Goal: Task Accomplishment & Management: Use online tool/utility

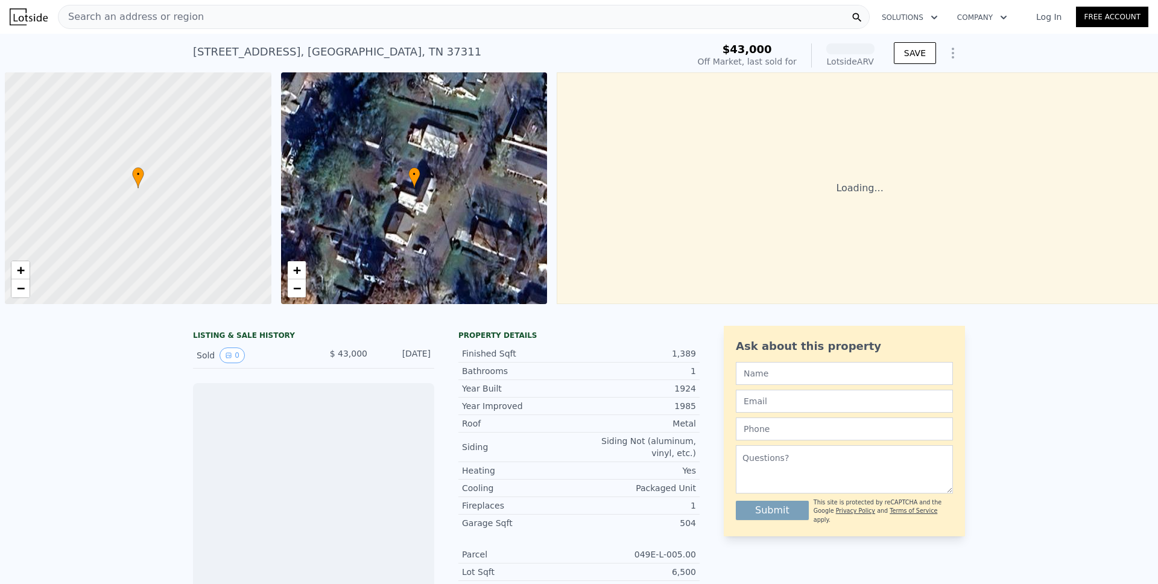
scroll to position [0, 5]
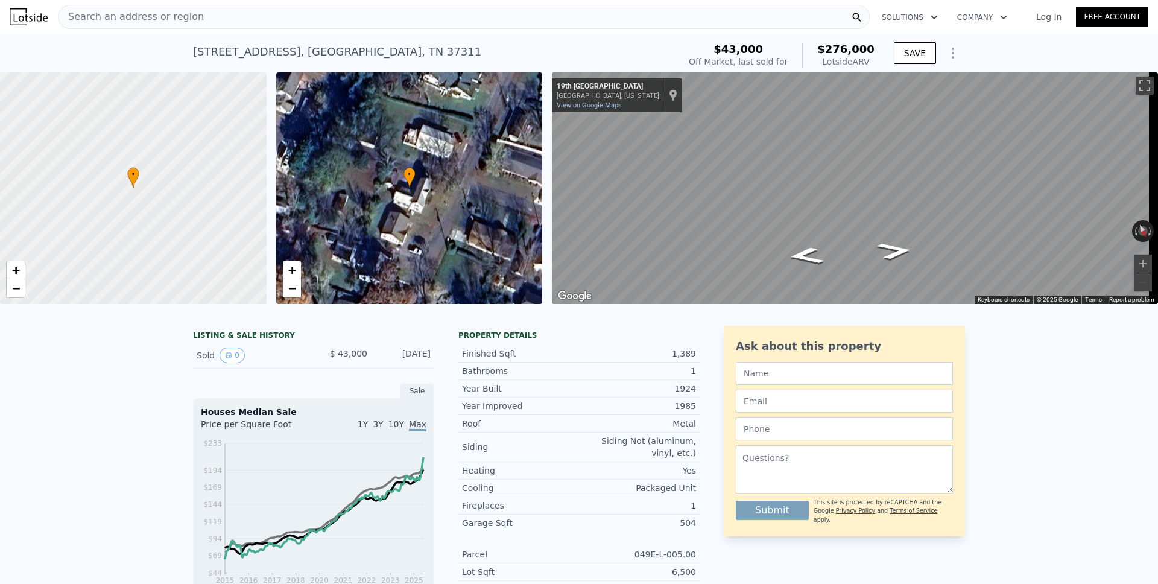
click at [946, 57] on icon "Show Options" at bounding box center [952, 53] width 14 height 14
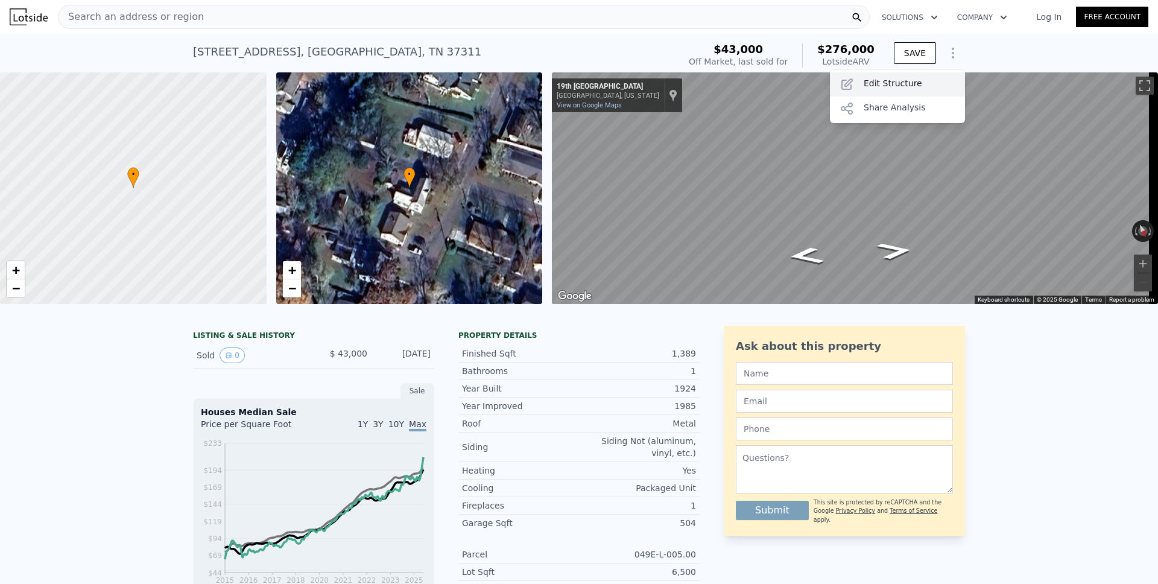
click at [905, 89] on div "Edit Structure" at bounding box center [897, 84] width 135 height 24
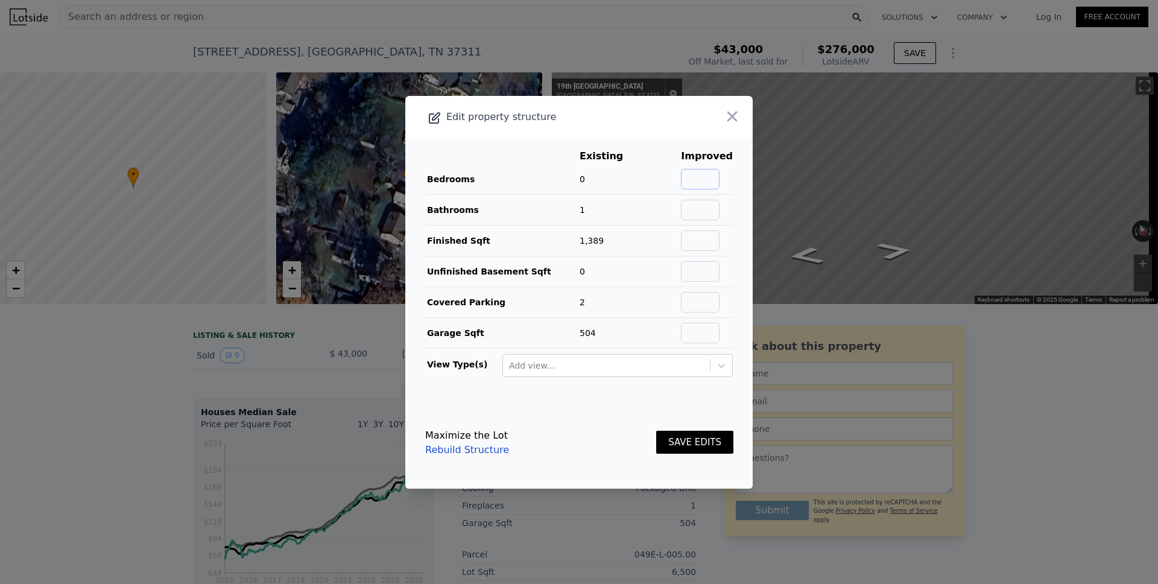
click at [704, 177] on input "text" at bounding box center [700, 179] width 39 height 21
type input "3"
click at [683, 446] on button "SAVE EDITS" at bounding box center [694, 443] width 77 height 24
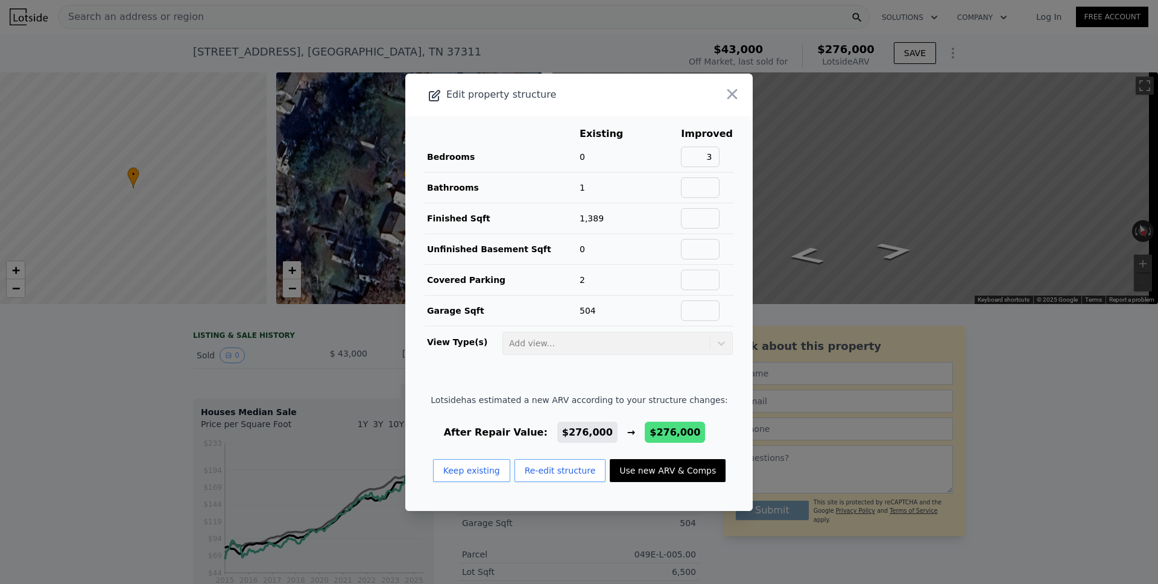
drag, startPoint x: 648, startPoint y: 470, endPoint x: 690, endPoint y: 398, distance: 83.8
click at [648, 470] on button "Use new ARV & Comps" at bounding box center [668, 470] width 116 height 23
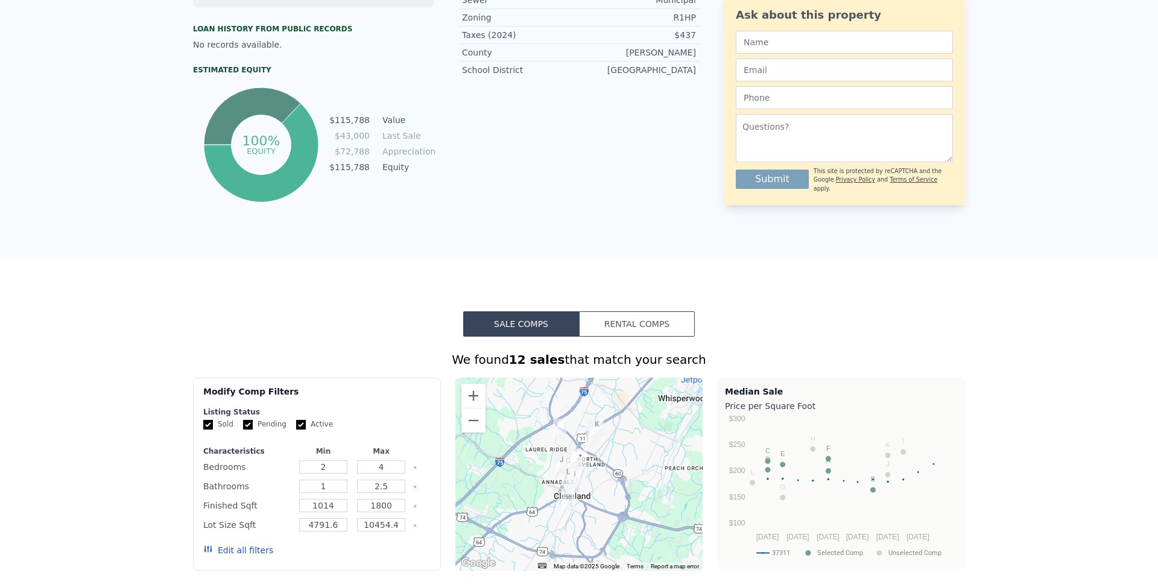
scroll to position [0, 0]
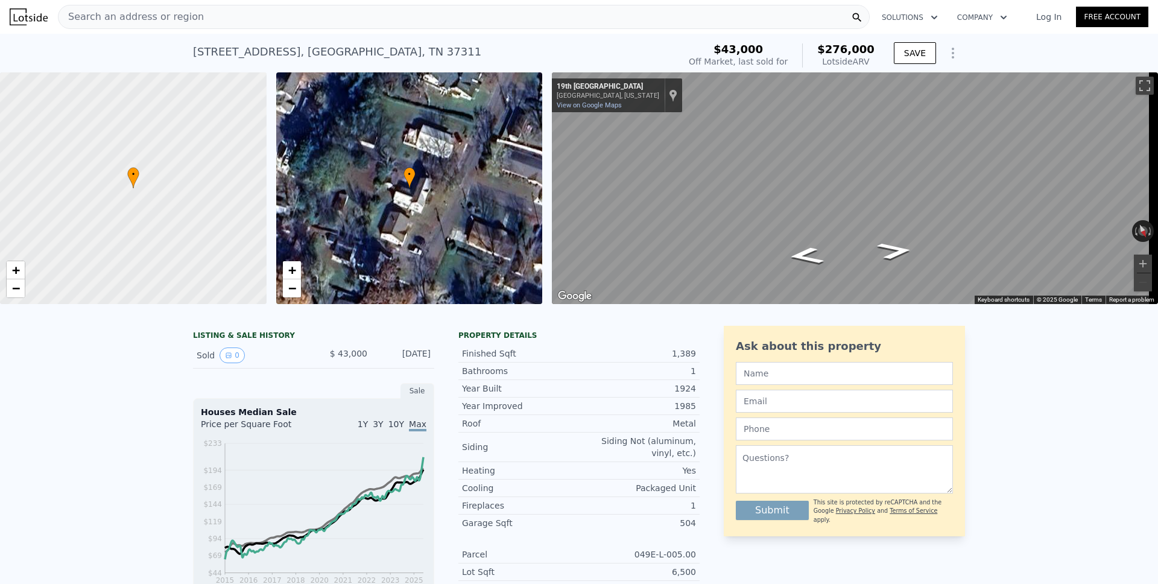
click at [147, 15] on span "Search an address or region" at bounding box center [130, 17] width 145 height 14
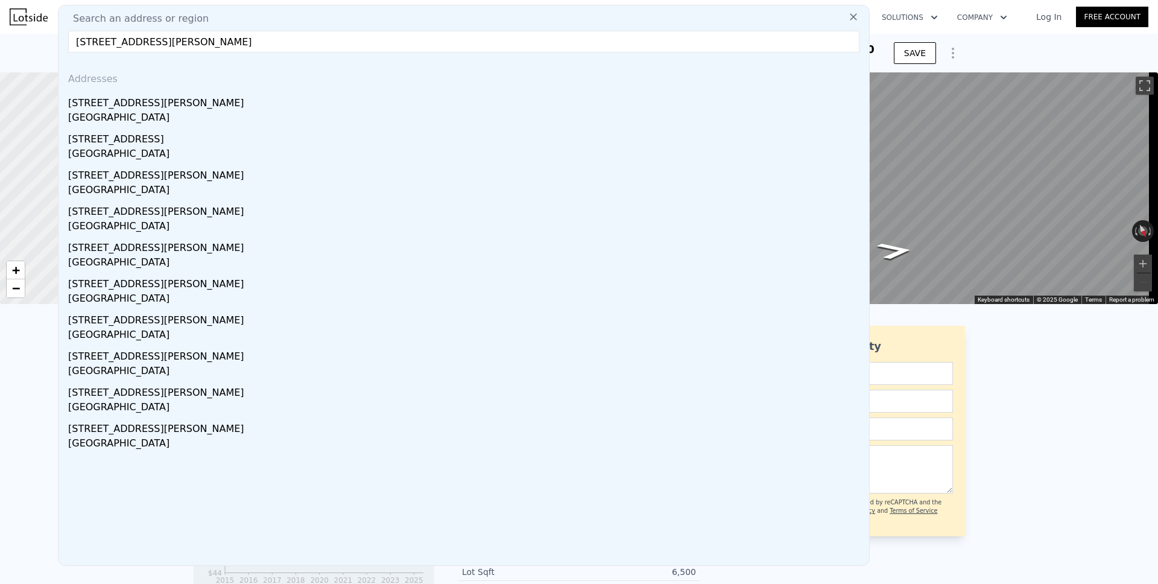
type input "[STREET_ADDRESS][PERSON_NAME]"
click at [95, 103] on div "[STREET_ADDRESS][PERSON_NAME]" at bounding box center [466, 100] width 796 height 19
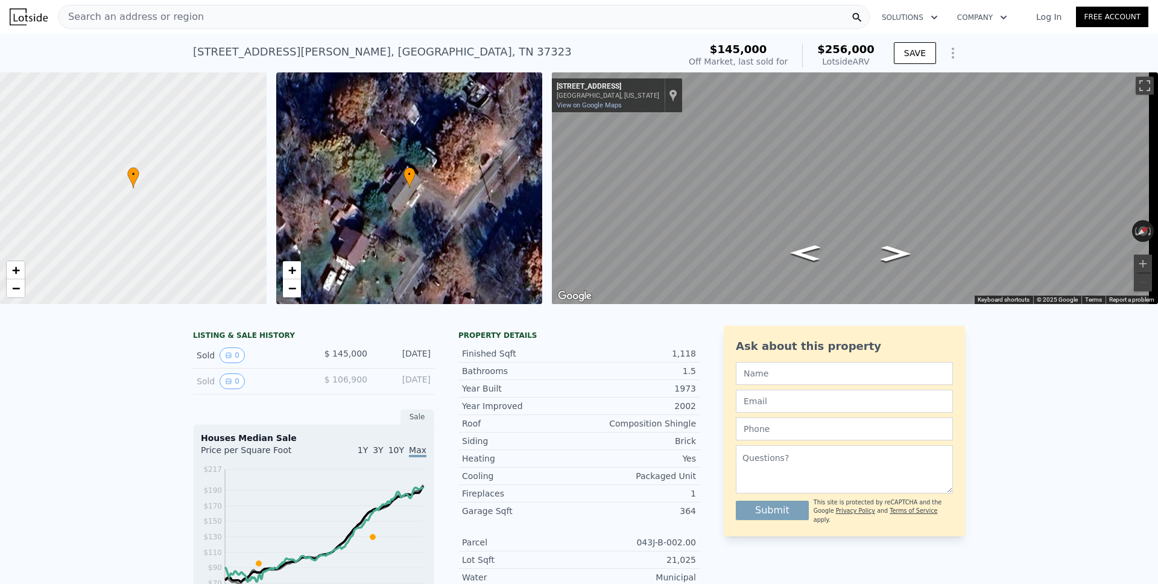
click at [948, 58] on icon "Show Options" at bounding box center [952, 53] width 14 height 14
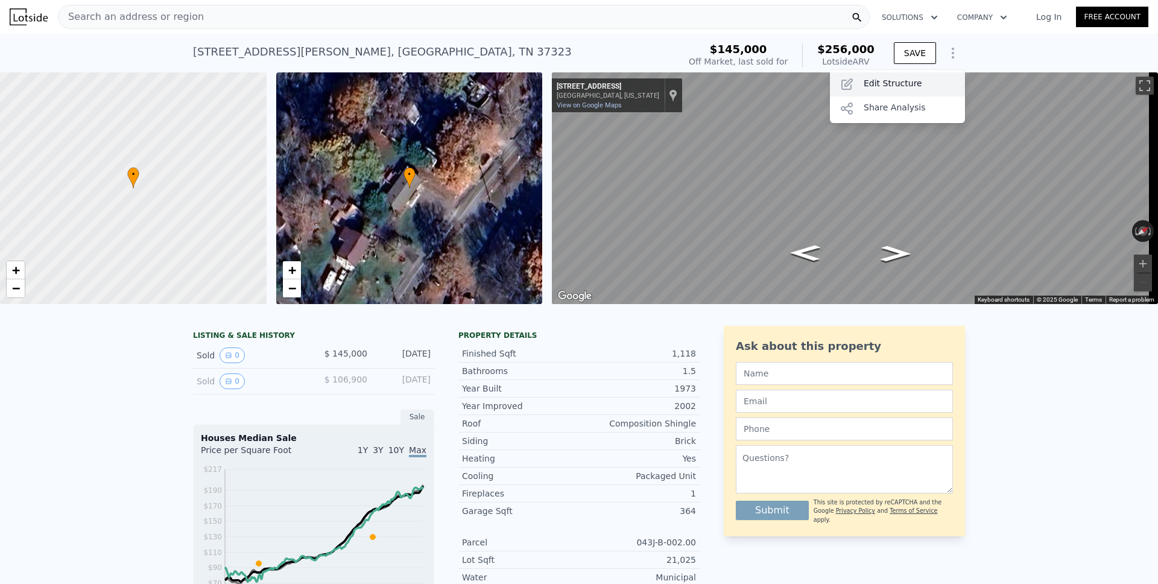
click at [901, 79] on div "Edit Structure" at bounding box center [897, 84] width 135 height 24
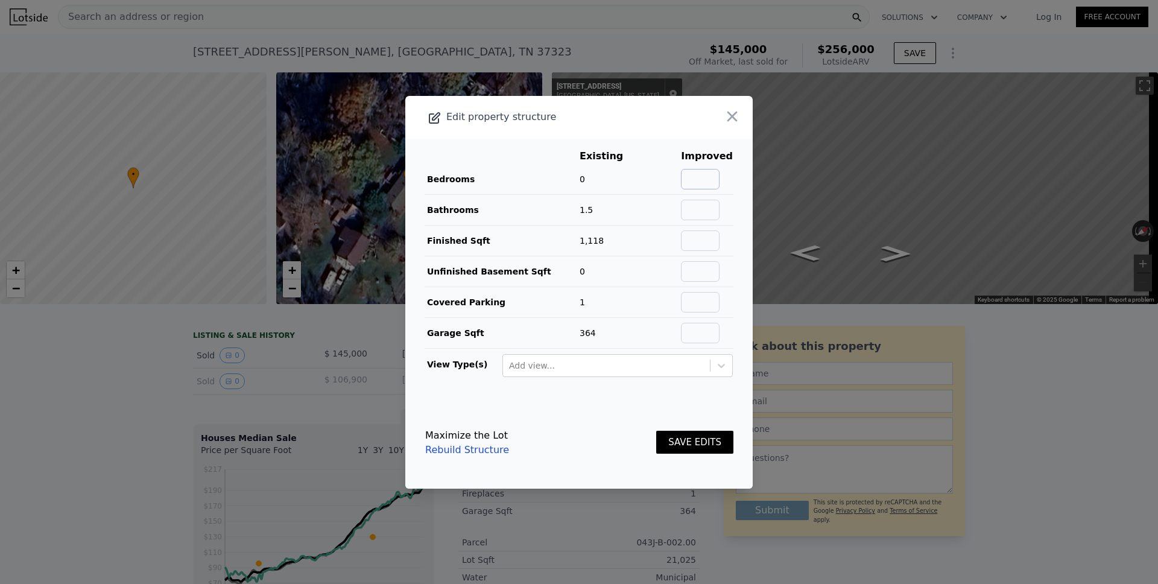
click at [695, 181] on input "text" at bounding box center [700, 179] width 39 height 21
type input "3"
click at [684, 437] on button "SAVE EDITS" at bounding box center [694, 443] width 77 height 24
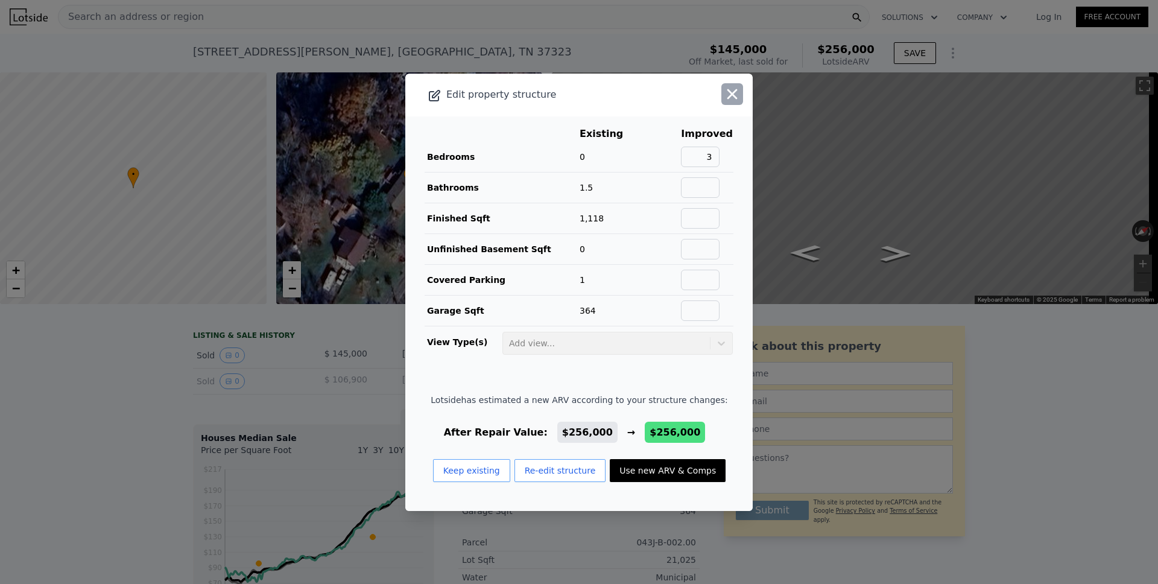
click at [724, 89] on icon "button" at bounding box center [732, 94] width 17 height 17
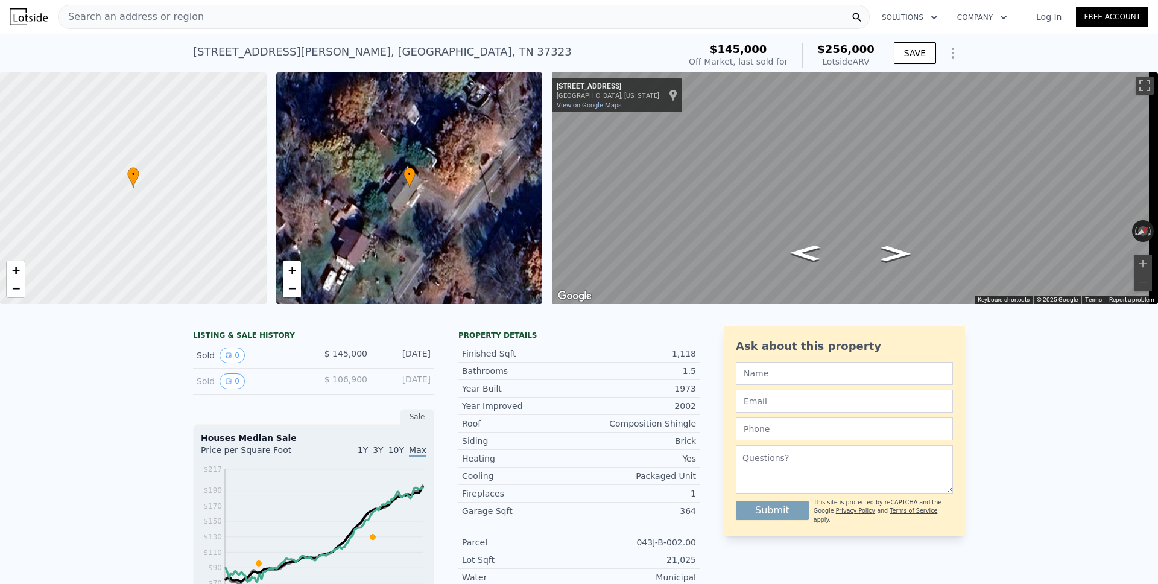
click at [948, 54] on icon "Show Options" at bounding box center [952, 53] width 14 height 14
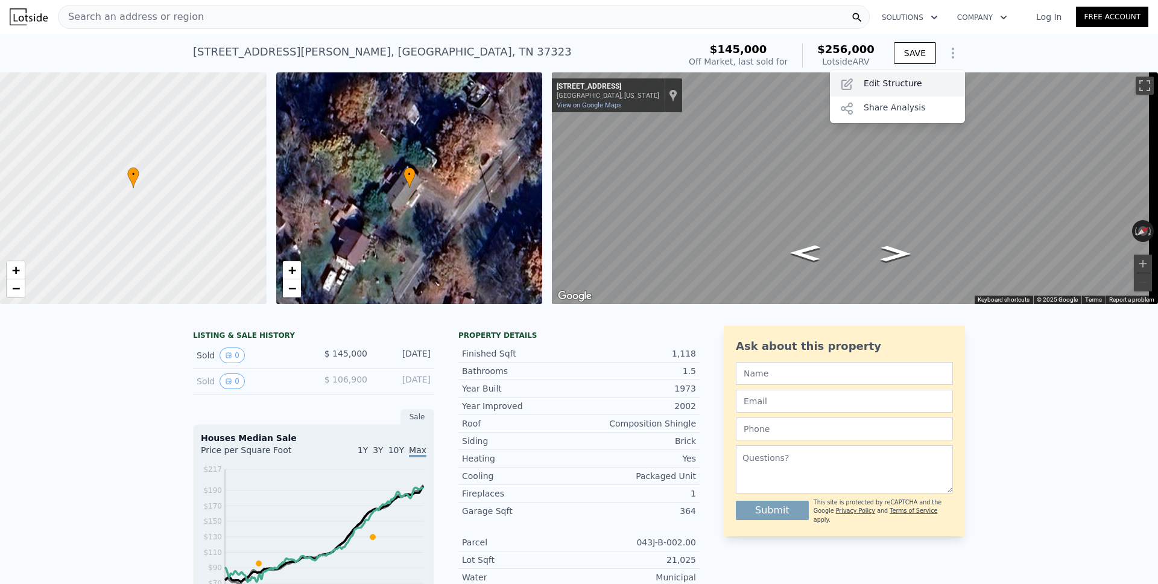
click at [915, 77] on div "Edit Structure" at bounding box center [897, 84] width 135 height 24
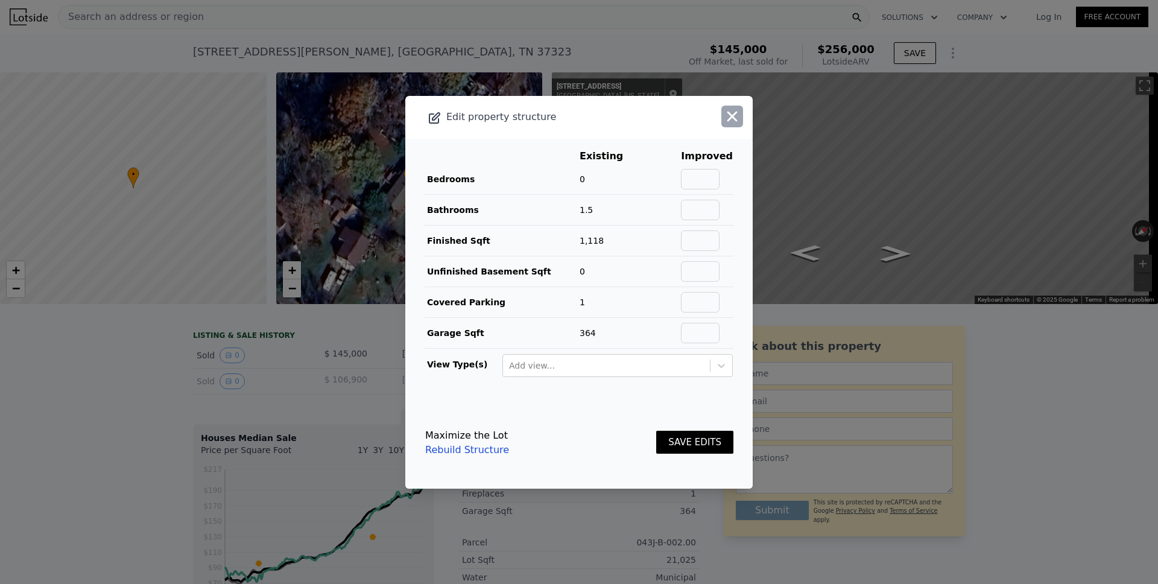
click at [724, 119] on icon "button" at bounding box center [732, 116] width 17 height 17
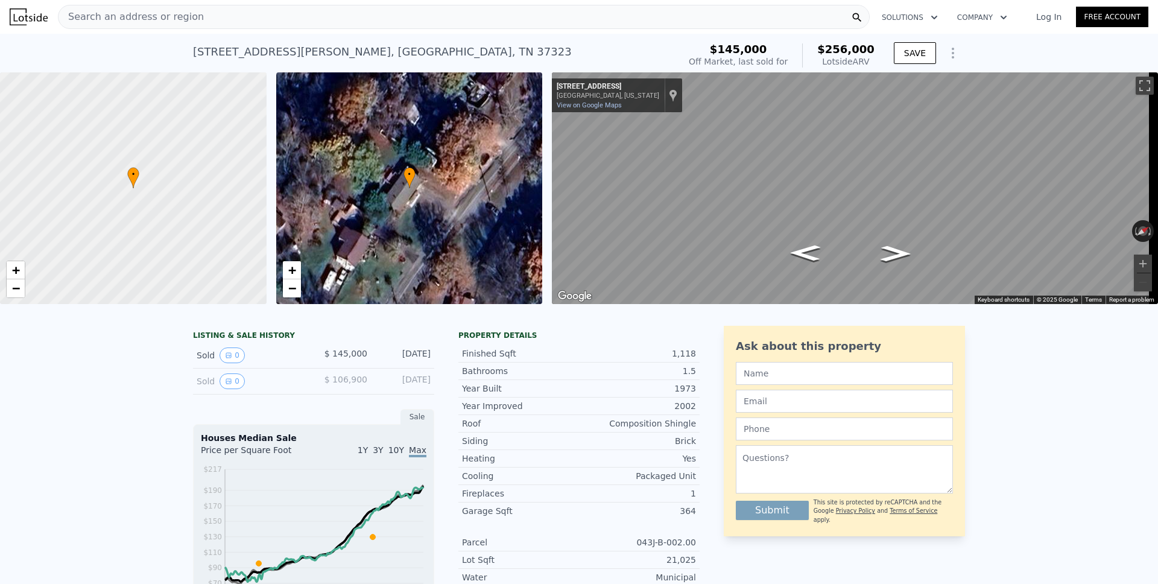
click at [514, 21] on div "Search an address or region" at bounding box center [464, 17] width 812 height 24
click at [43, 56] on div "[STREET_ADDRESS][PERSON_NAME] Sold [DATE] for $145k (~ARV $256k ) $145,000 Off …" at bounding box center [579, 53] width 1158 height 39
click at [948, 54] on icon "Show Options" at bounding box center [952, 53] width 14 height 14
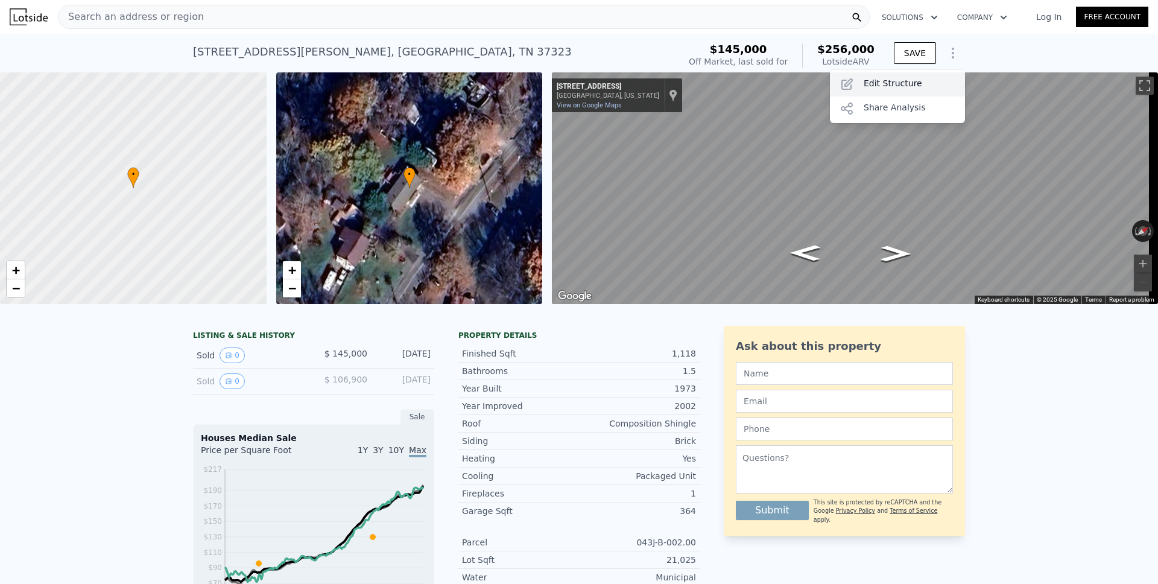
click at [898, 83] on div "Edit Structure" at bounding box center [897, 84] width 135 height 24
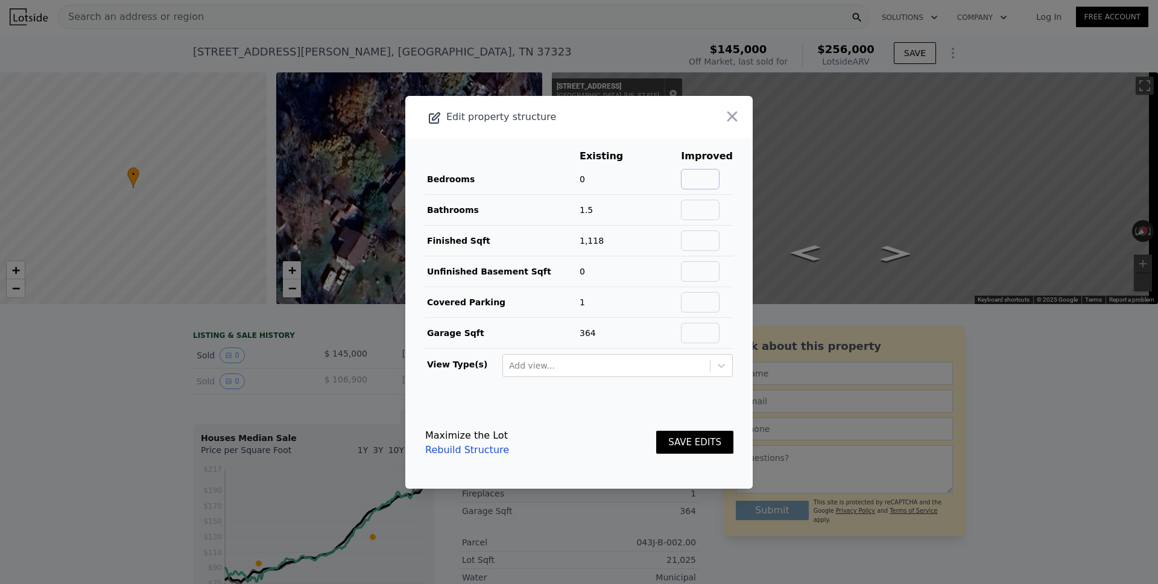
click at [697, 178] on input "text" at bounding box center [700, 179] width 39 height 21
type input "3"
click at [682, 444] on button "SAVE EDITS" at bounding box center [694, 443] width 77 height 24
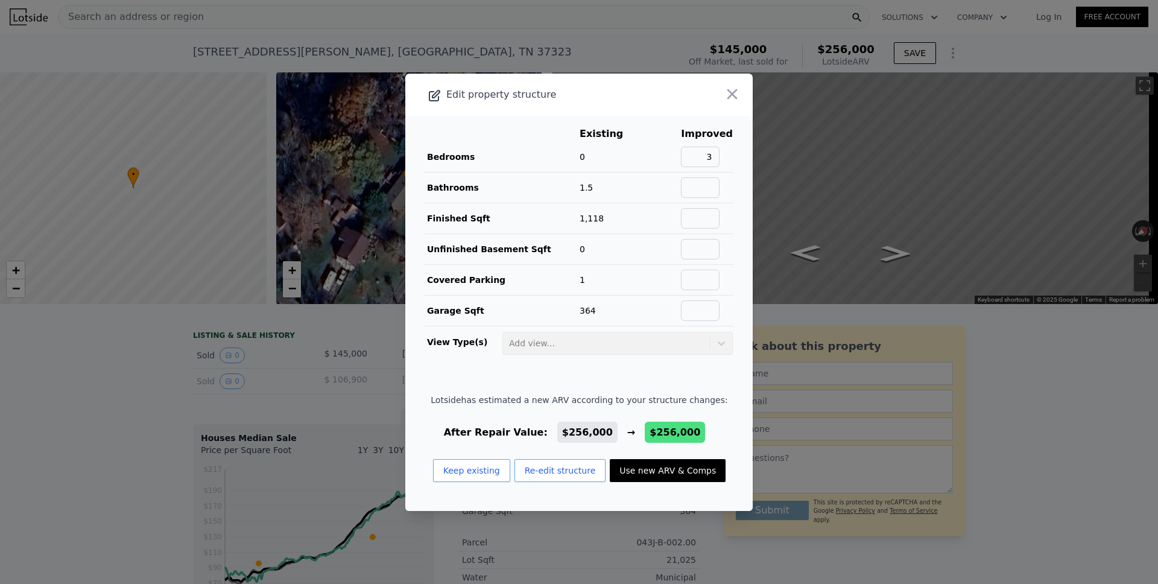
click at [658, 468] on button "Use new ARV & Comps" at bounding box center [668, 470] width 116 height 23
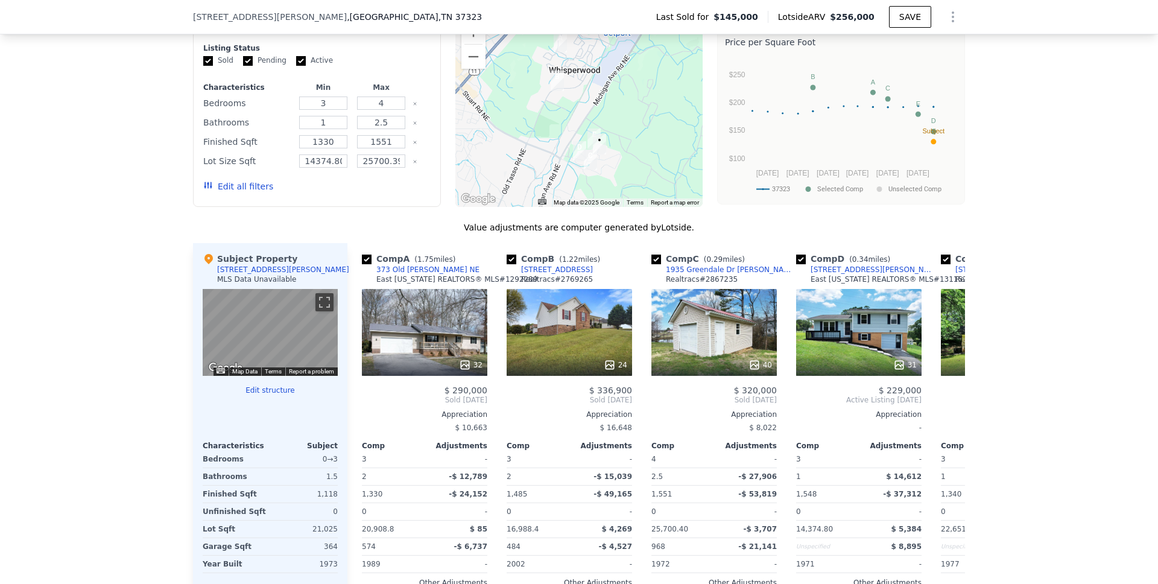
scroll to position [1122, 0]
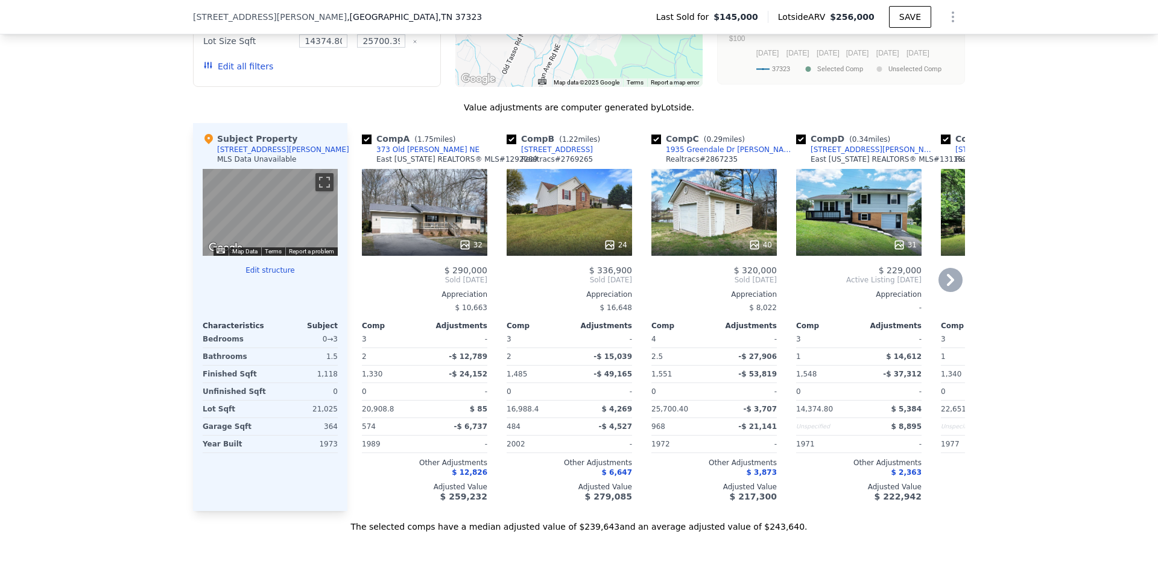
click at [948, 292] on icon at bounding box center [950, 280] width 24 height 24
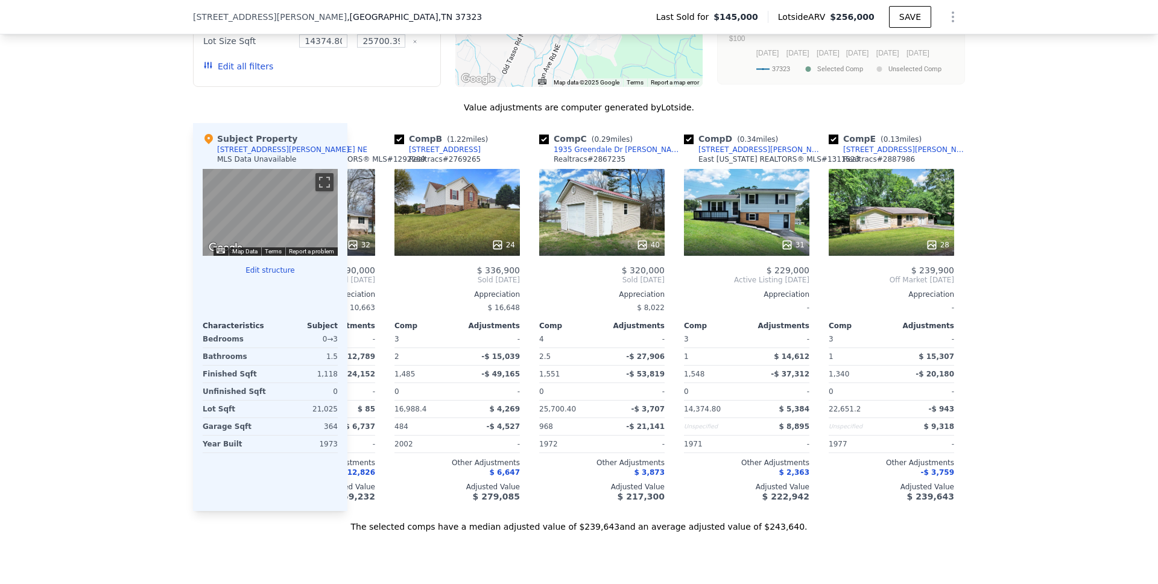
scroll to position [0, 135]
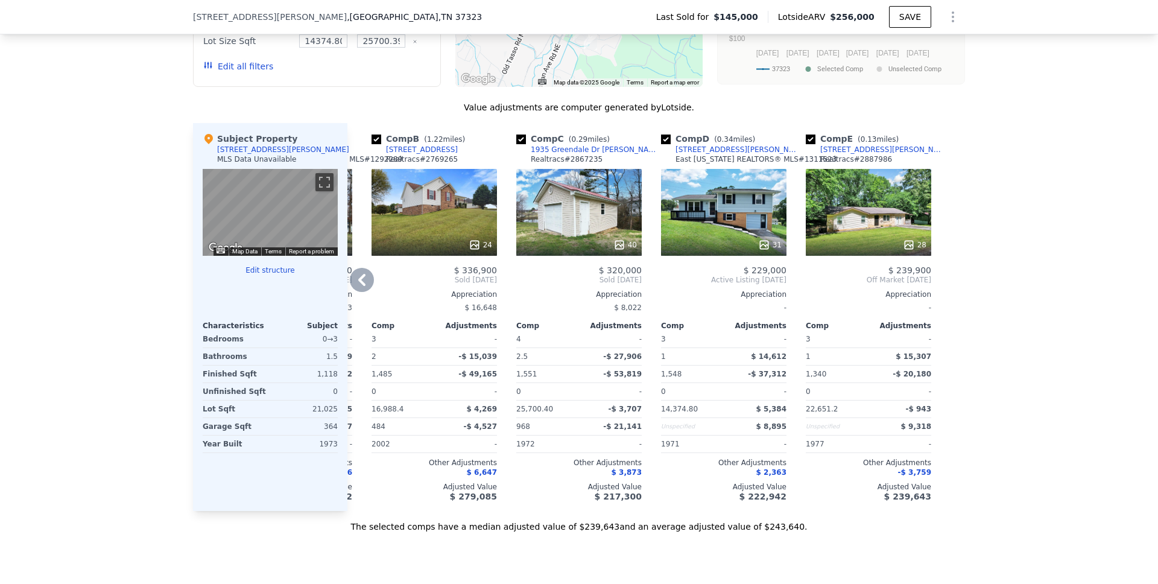
click at [663, 144] on input "checkbox" at bounding box center [666, 139] width 10 height 10
checkbox input "false"
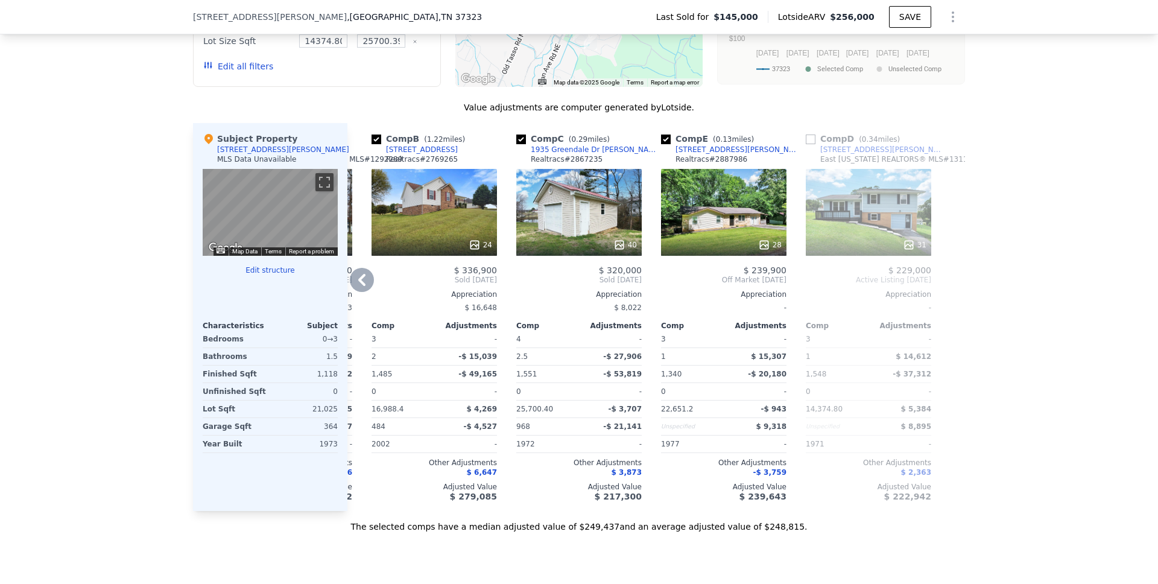
click at [959, 358] on div at bounding box center [954, 317] width 19 height 388
click at [356, 282] on icon at bounding box center [362, 280] width 24 height 24
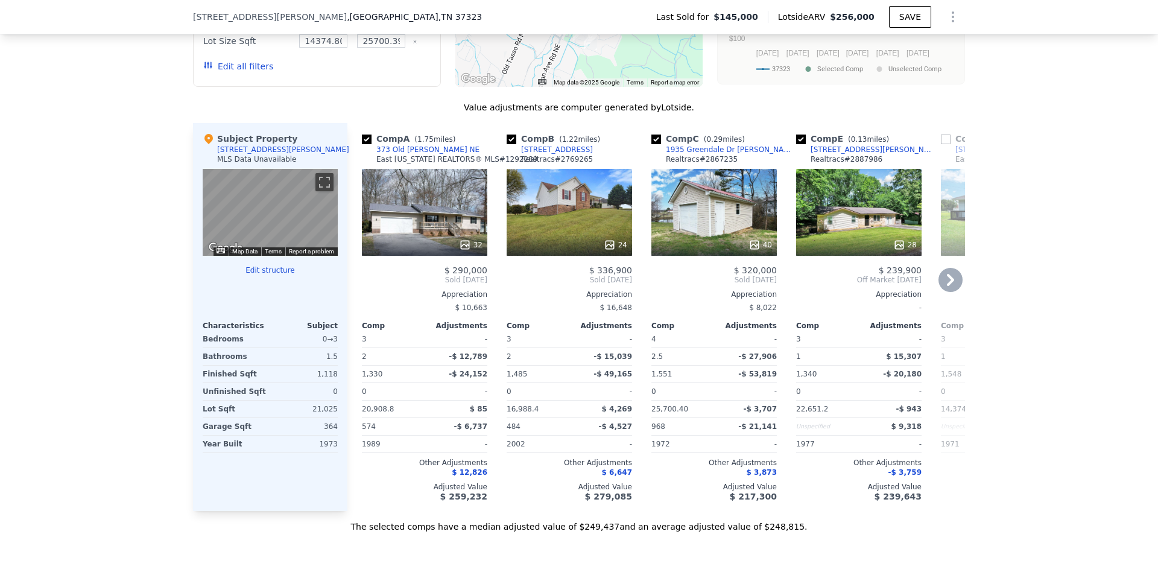
click at [947, 292] on icon at bounding box center [950, 280] width 24 height 24
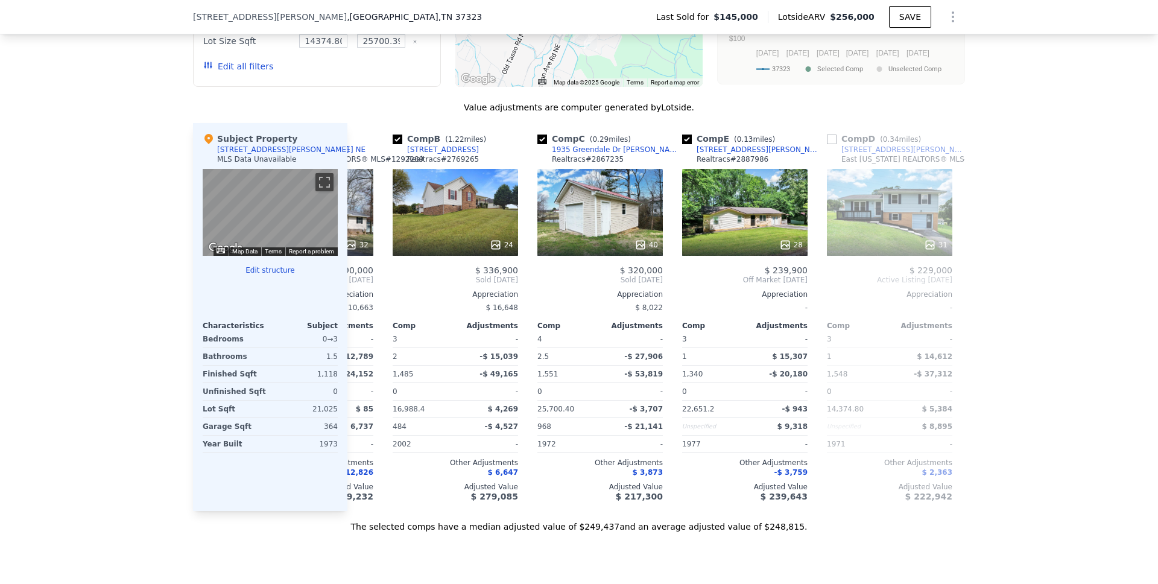
scroll to position [0, 136]
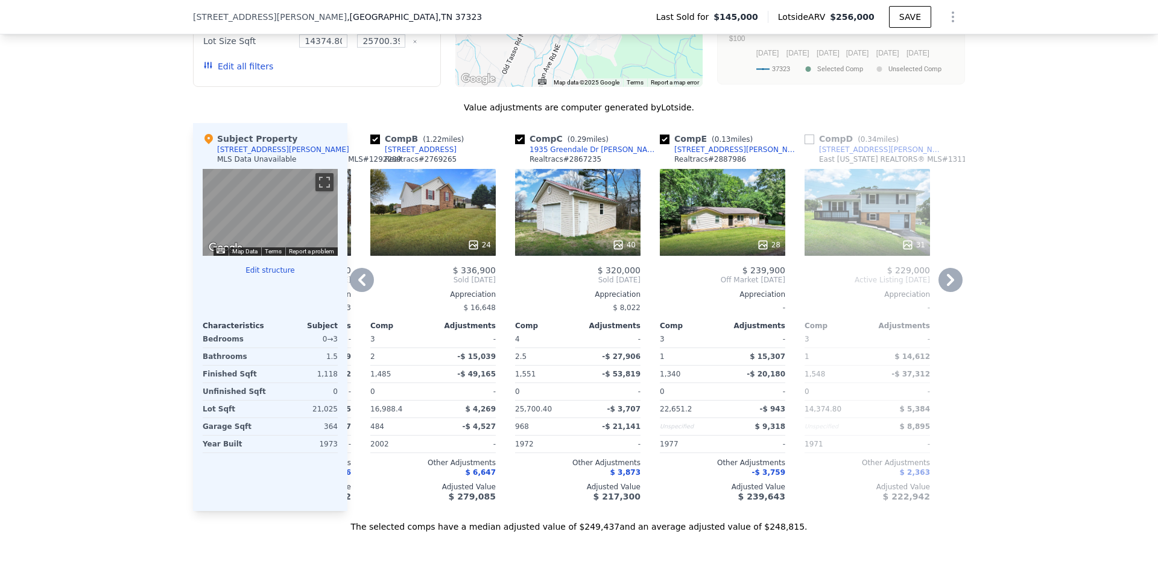
click at [950, 289] on icon at bounding box center [950, 280] width 24 height 24
click at [947, 286] on icon at bounding box center [950, 280] width 7 height 12
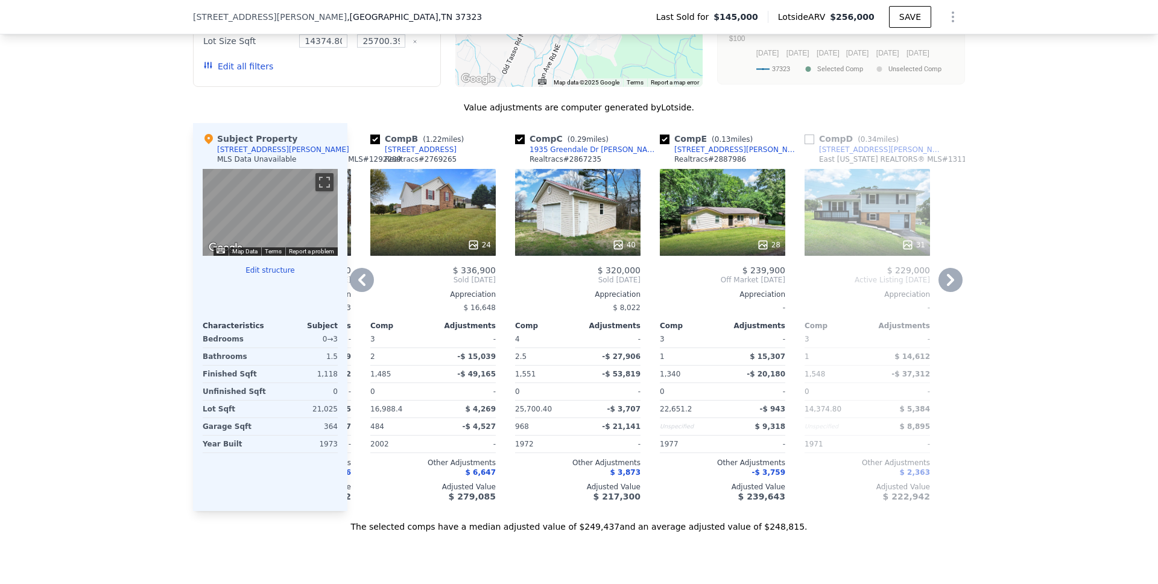
click at [517, 144] on input "checkbox" at bounding box center [520, 139] width 10 height 10
checkbox input "false"
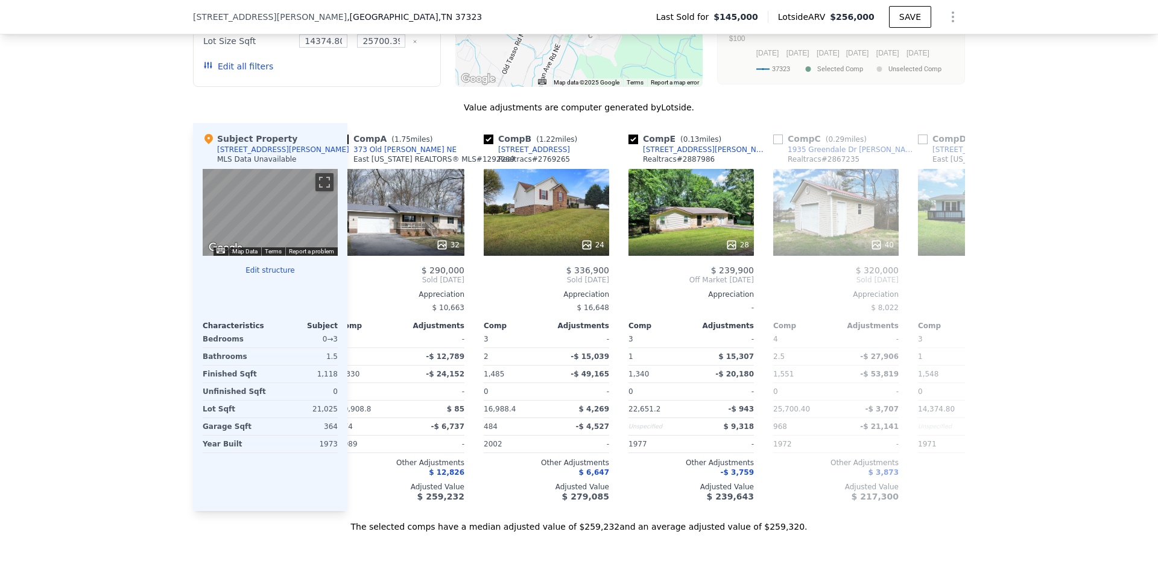
scroll to position [0, 0]
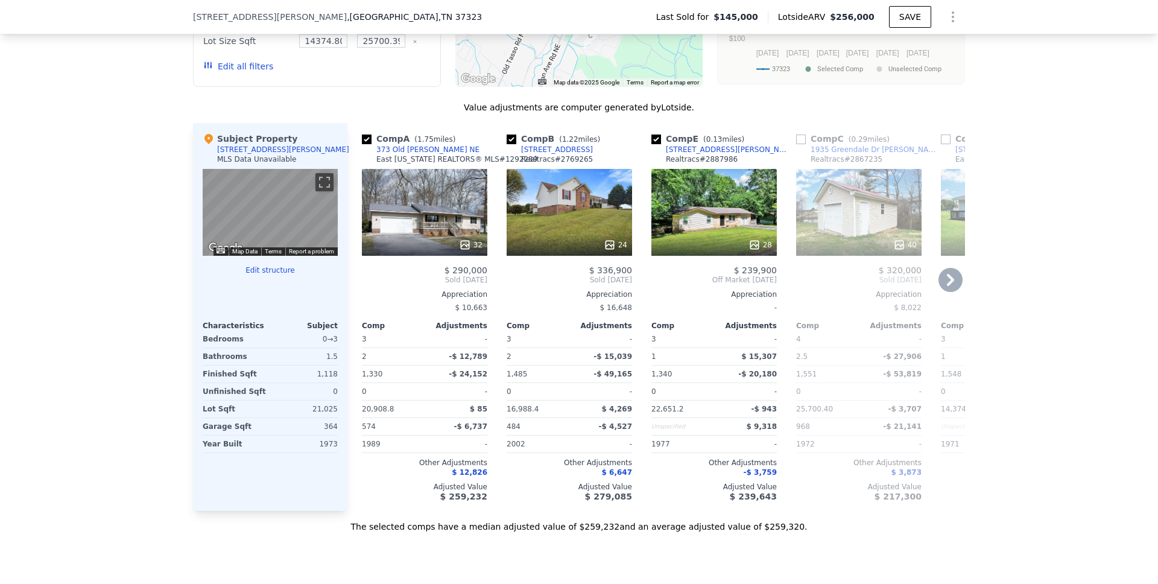
click at [508, 144] on input "checkbox" at bounding box center [511, 139] width 10 height 10
checkbox input "false"
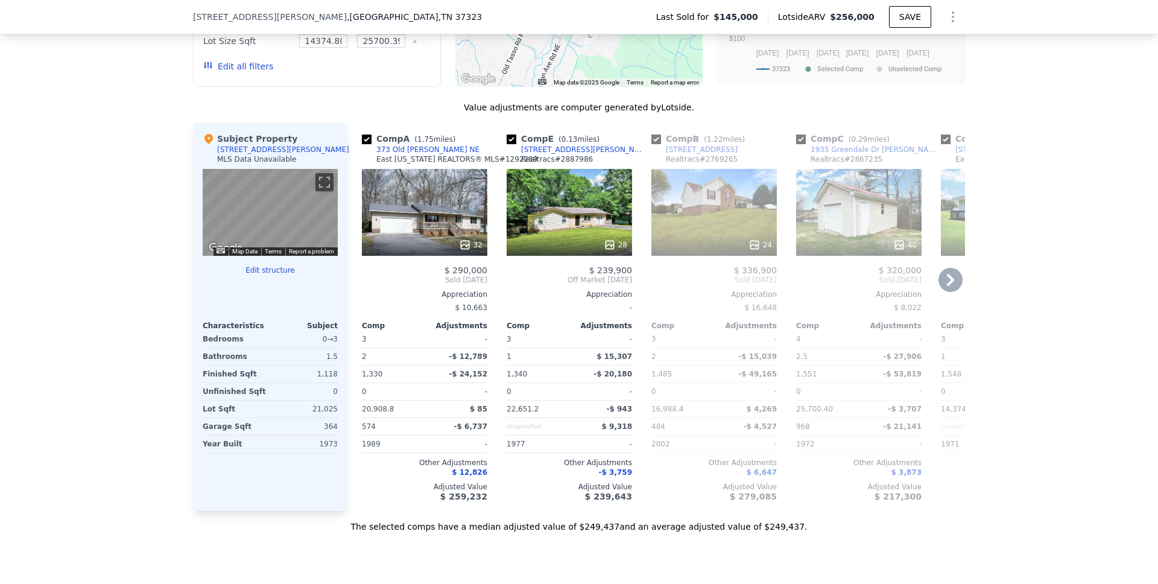
checkbox input "true"
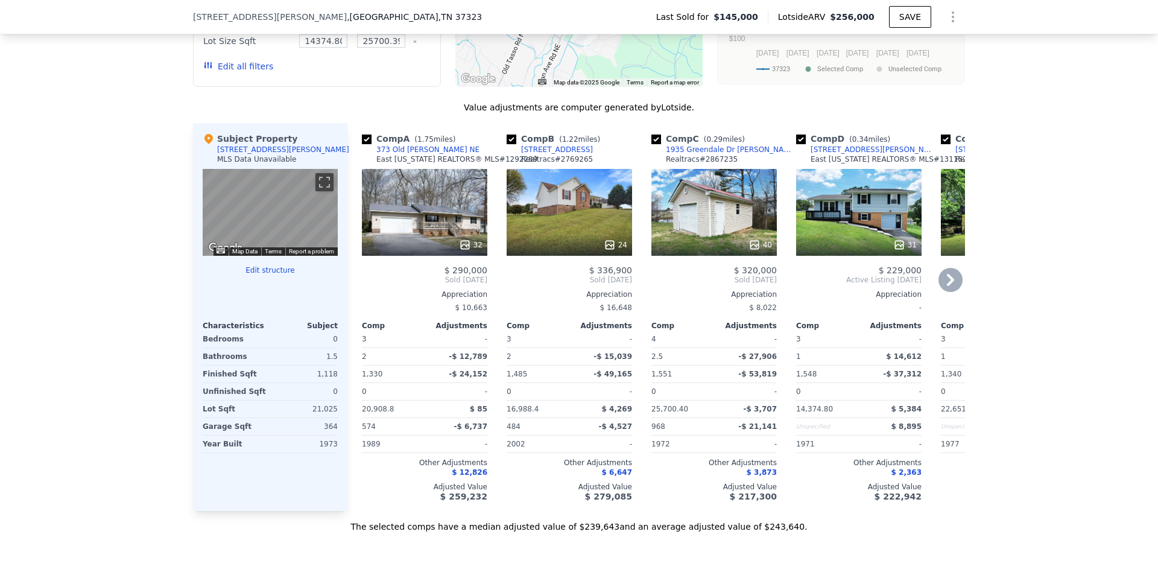
click at [945, 21] on icon "Show Options" at bounding box center [952, 17] width 14 height 14
click at [879, 48] on div "Edit Structure" at bounding box center [897, 48] width 135 height 24
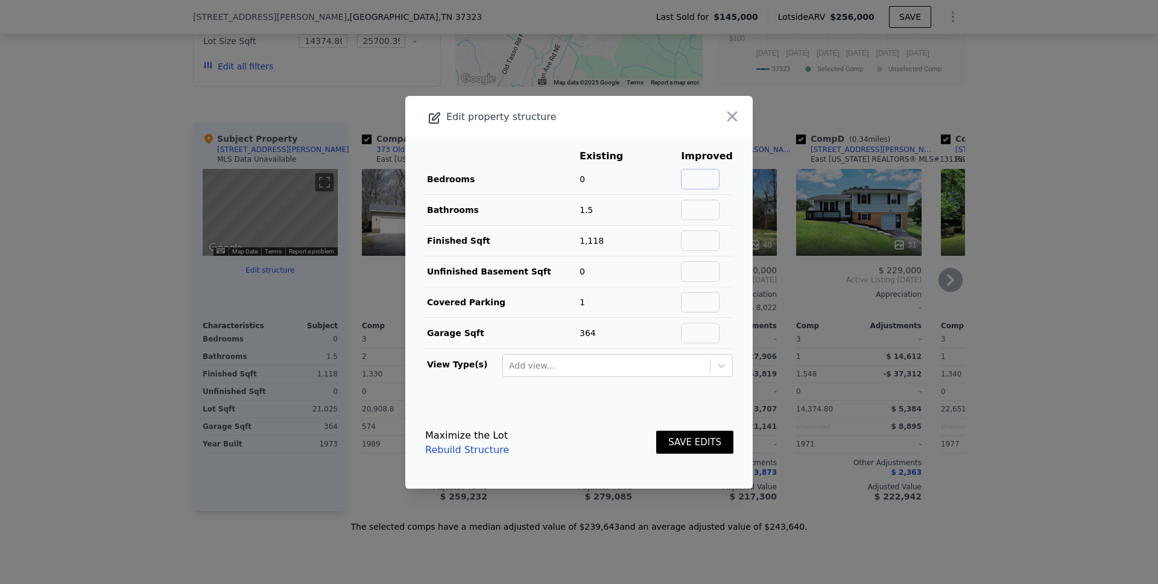
click at [699, 180] on input "text" at bounding box center [700, 179] width 39 height 21
type input "3"
click at [679, 435] on button "SAVE EDITS" at bounding box center [694, 443] width 77 height 24
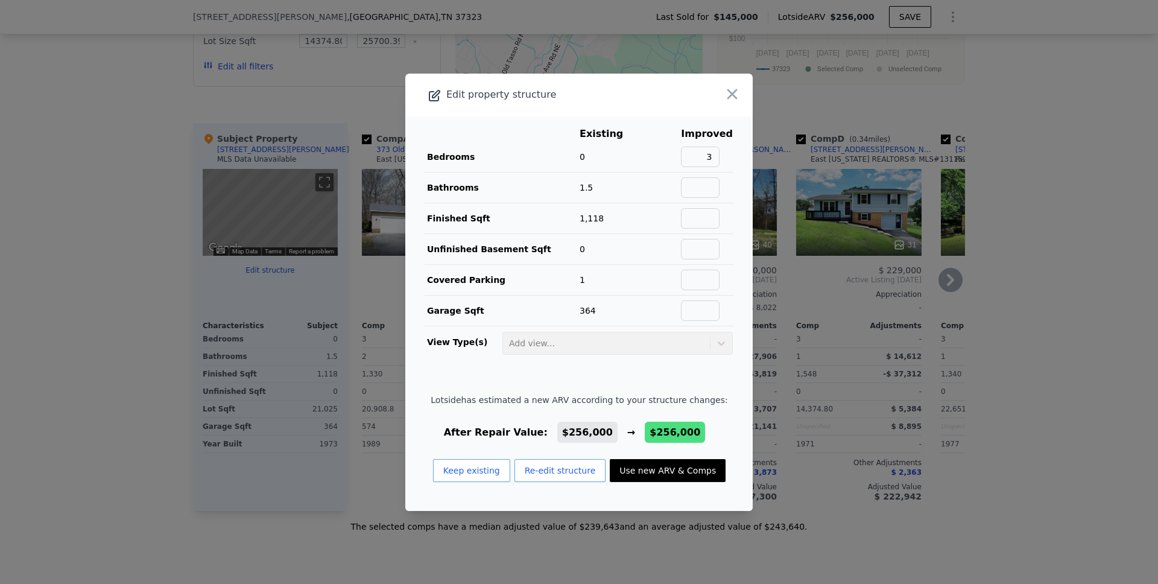
click at [672, 471] on button "Use new ARV & Comps" at bounding box center [668, 470] width 116 height 23
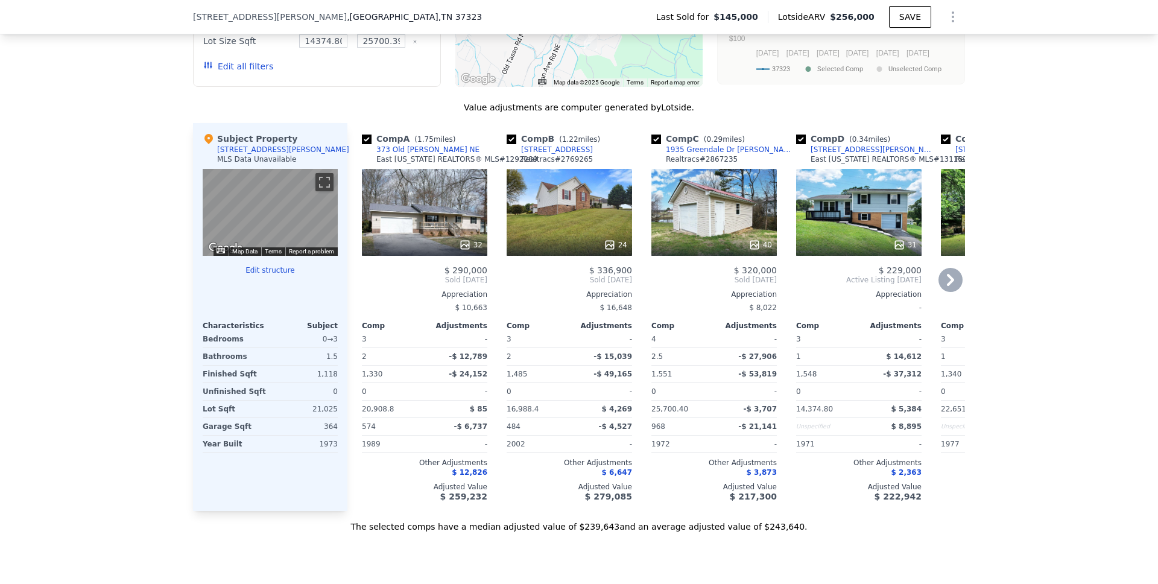
click at [507, 144] on input "checkbox" at bounding box center [511, 139] width 10 height 10
checkbox input "false"
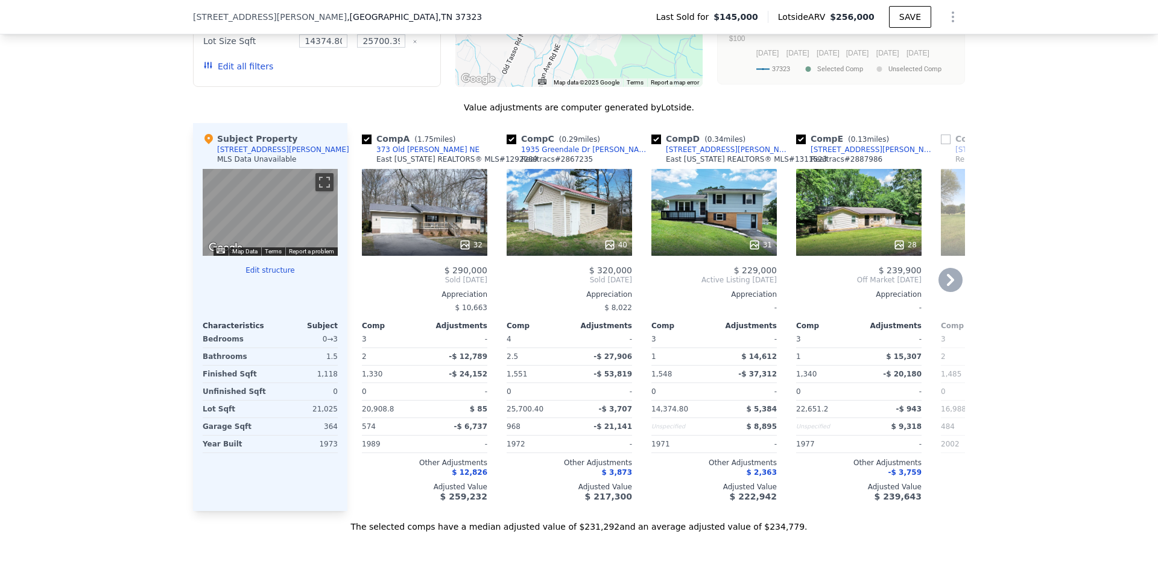
click at [509, 144] on input "checkbox" at bounding box center [511, 139] width 10 height 10
checkbox input "false"
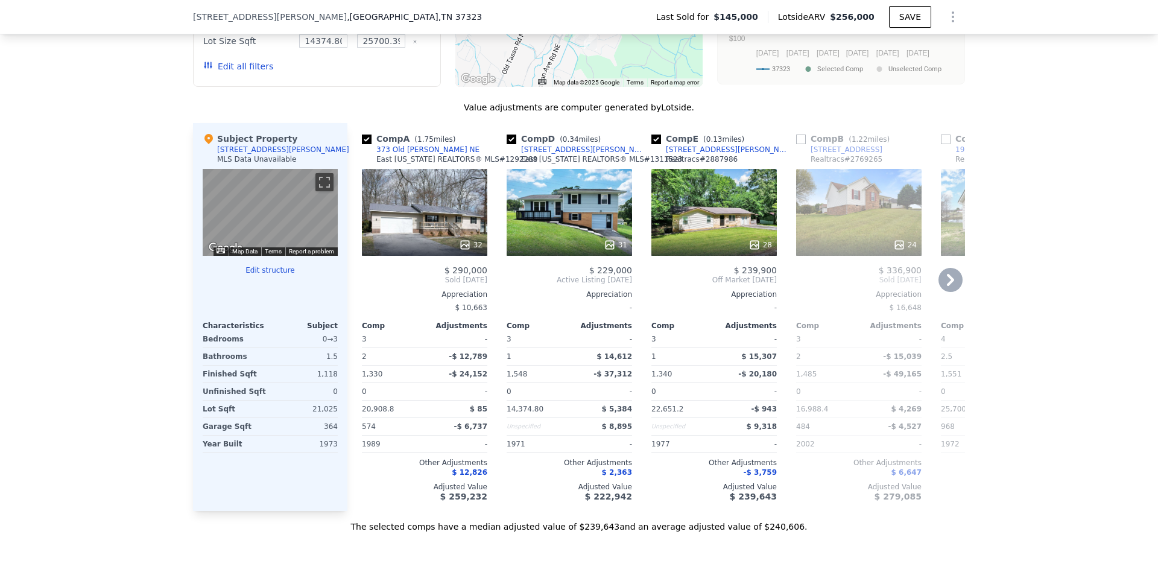
click at [712, 230] on div "28" at bounding box center [713, 212] width 125 height 87
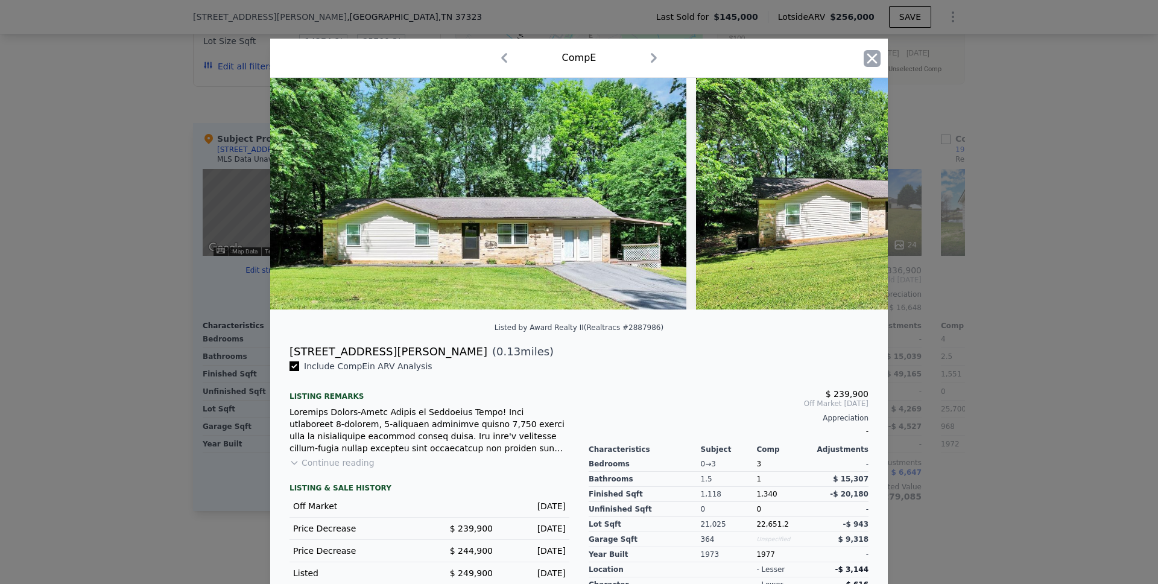
click at [863, 58] on icon "button" at bounding box center [871, 58] width 17 height 17
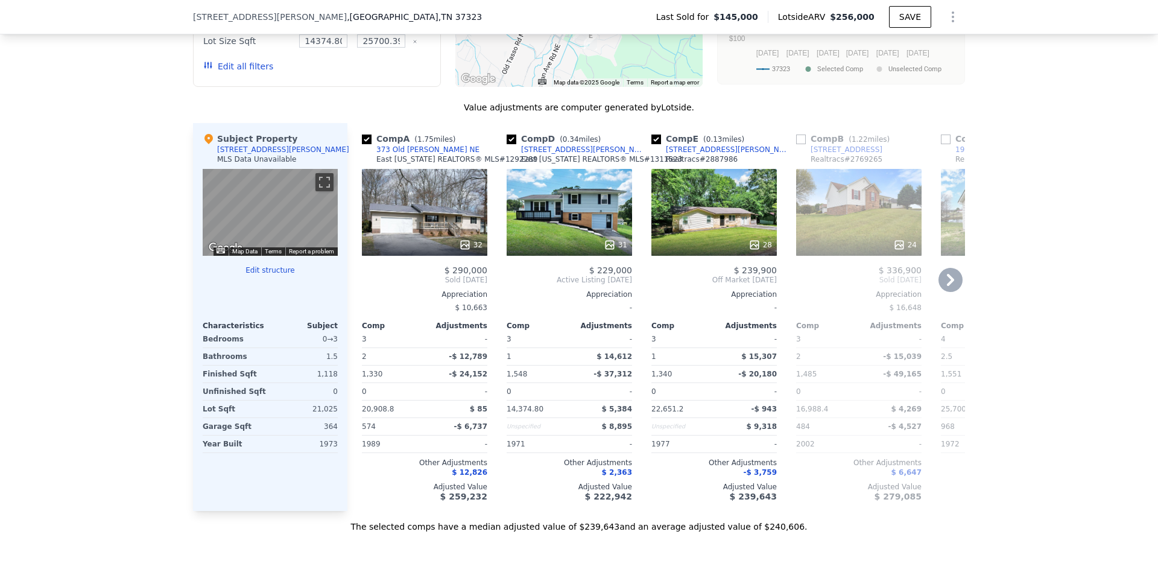
click at [509, 144] on input "checkbox" at bounding box center [511, 139] width 10 height 10
checkbox input "false"
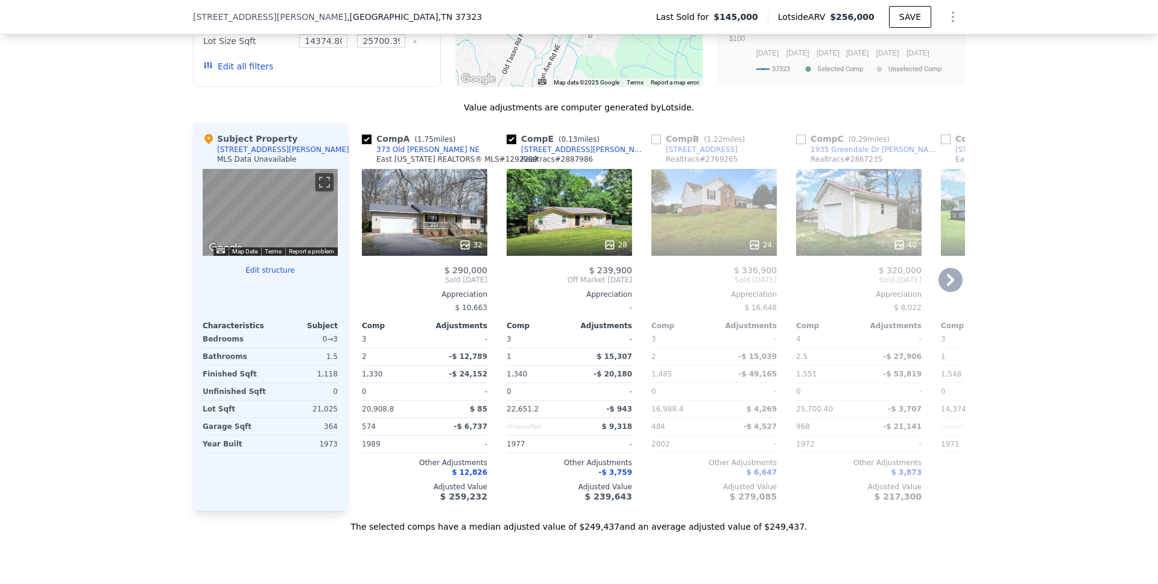
click at [941, 286] on icon at bounding box center [950, 280] width 24 height 24
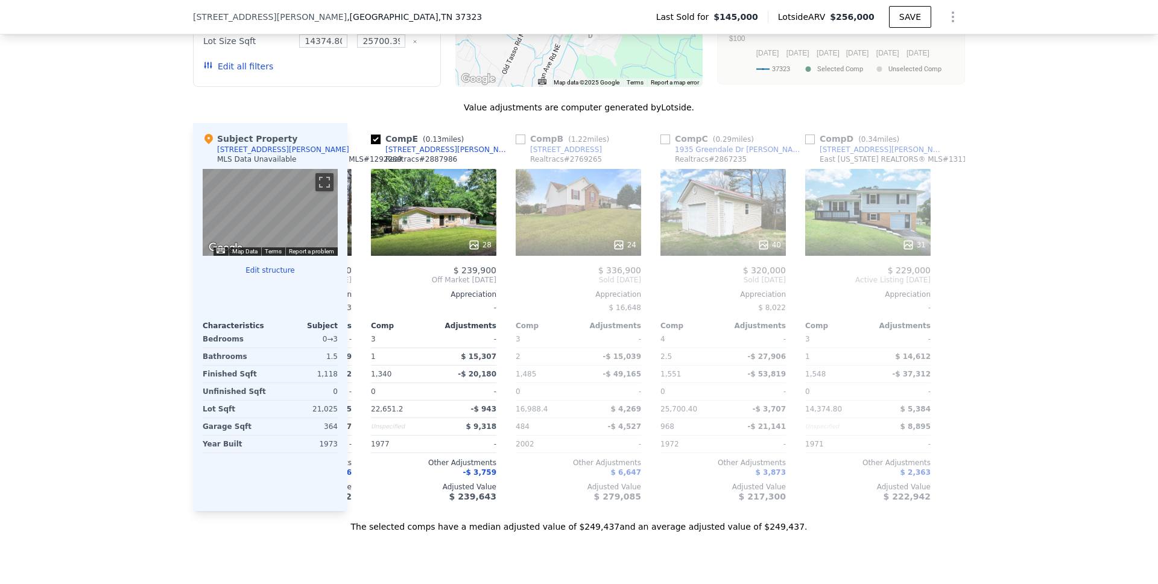
scroll to position [0, 136]
click at [941, 286] on icon at bounding box center [950, 280] width 24 height 24
click at [942, 287] on icon at bounding box center [950, 280] width 24 height 24
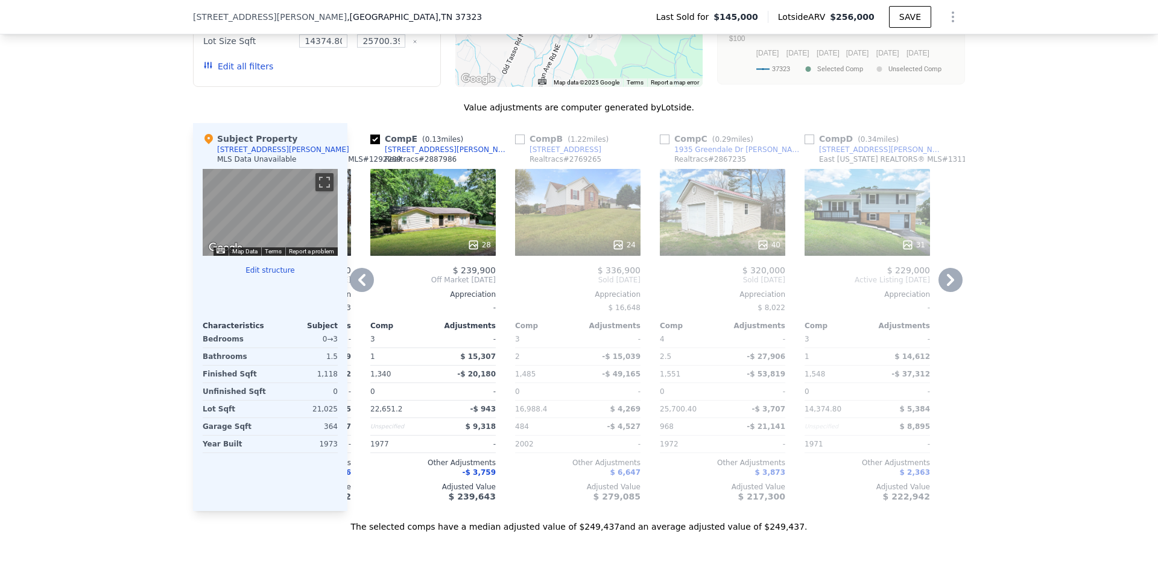
click at [358, 286] on icon at bounding box center [361, 280] width 7 height 12
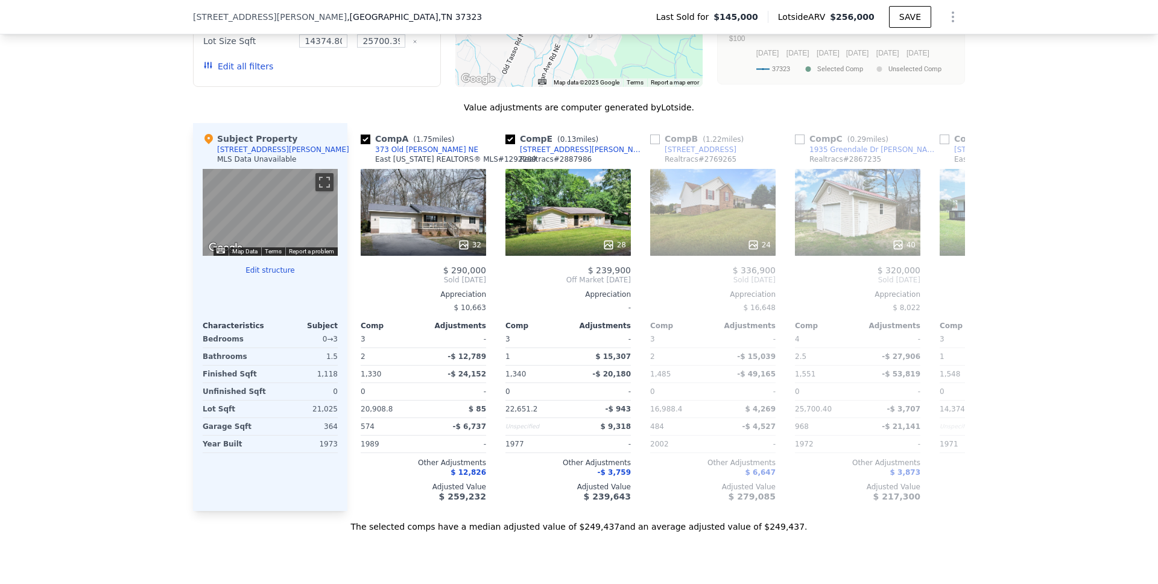
scroll to position [0, 0]
click at [828, 220] on div "40" at bounding box center [858, 212] width 125 height 87
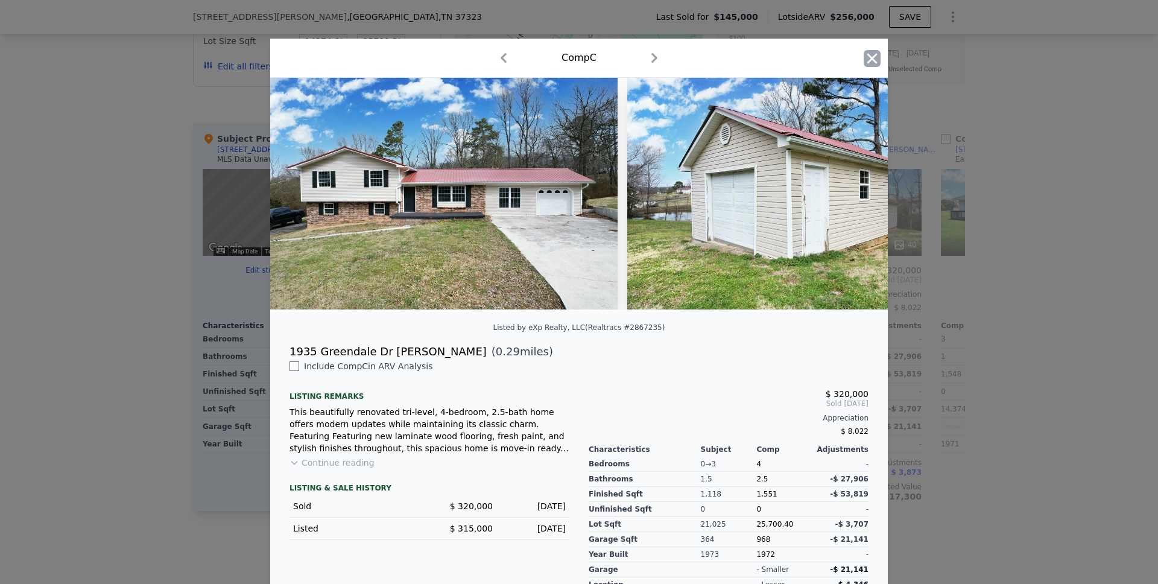
click at [864, 58] on icon "button" at bounding box center [871, 58] width 17 height 17
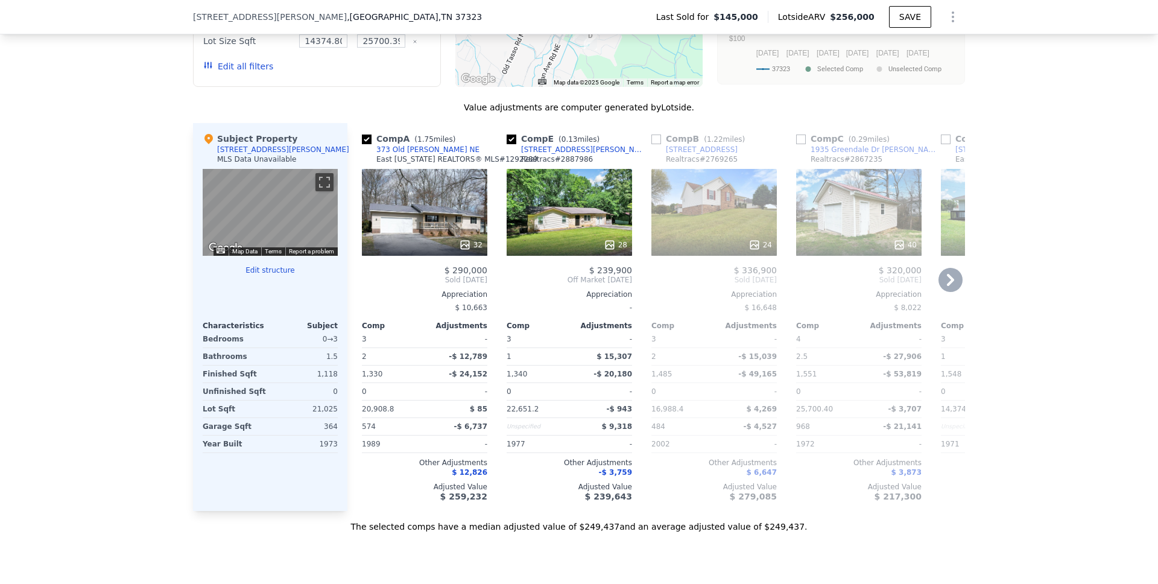
click at [798, 144] on input "checkbox" at bounding box center [801, 139] width 10 height 10
checkbox input "true"
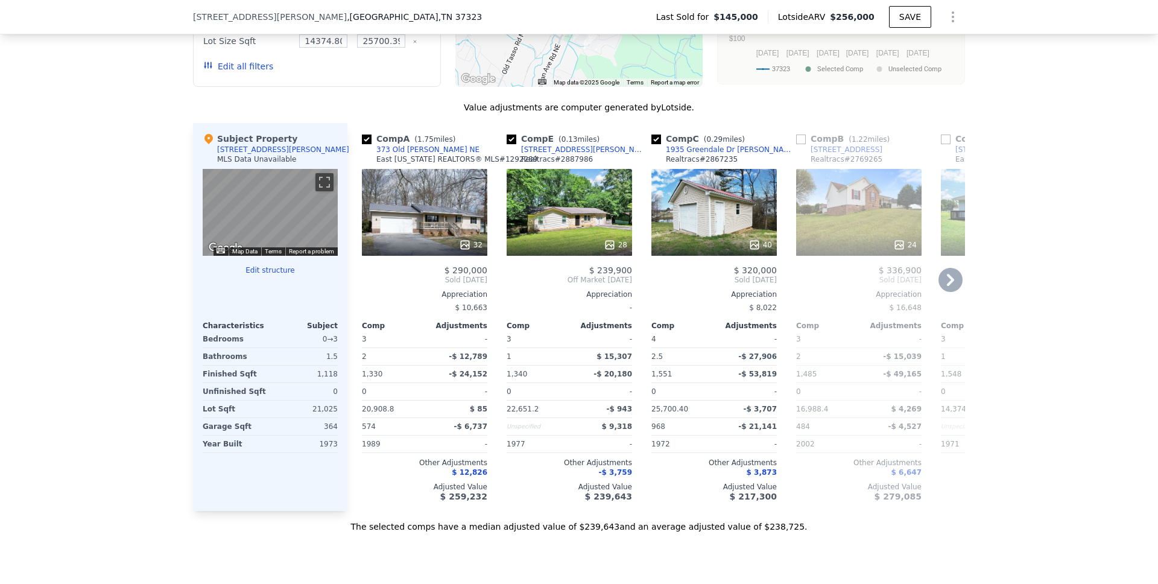
click at [563, 235] on div "28" at bounding box center [568, 212] width 125 height 87
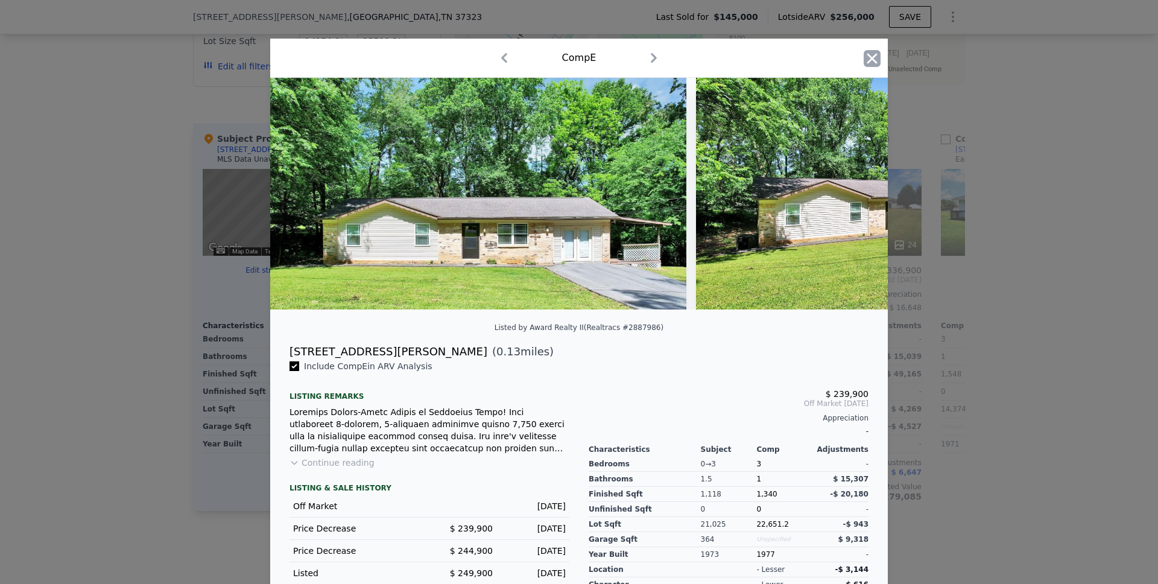
click at [867, 62] on icon "button" at bounding box center [872, 58] width 10 height 10
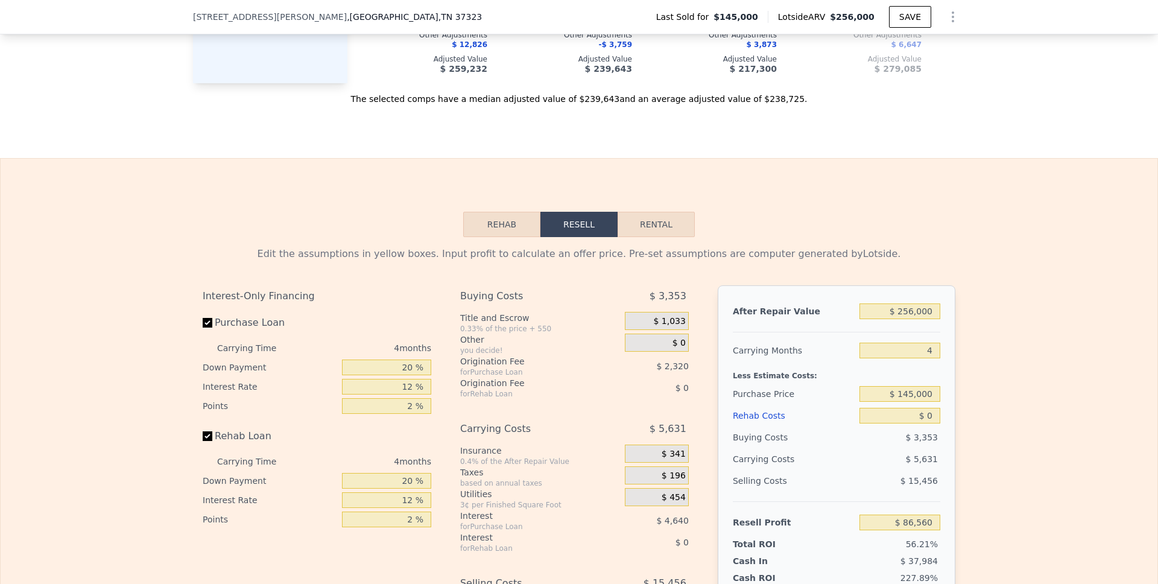
scroll to position [1576, 0]
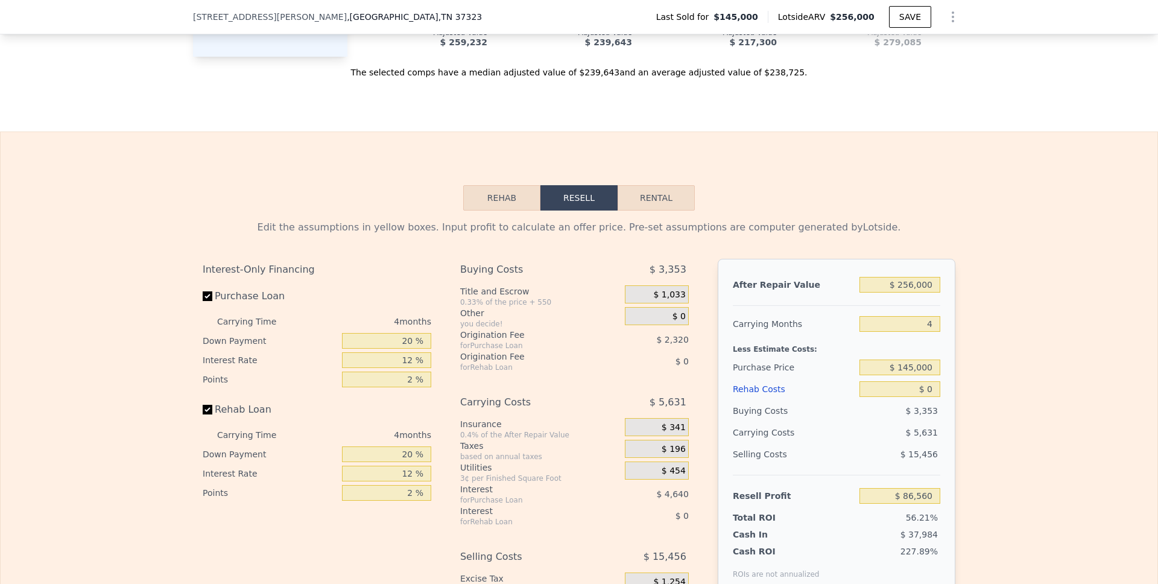
drag, startPoint x: 641, startPoint y: 211, endPoint x: 674, endPoint y: 204, distance: 33.8
click at [641, 210] on button "Rental" at bounding box center [655, 197] width 77 height 25
select select "30"
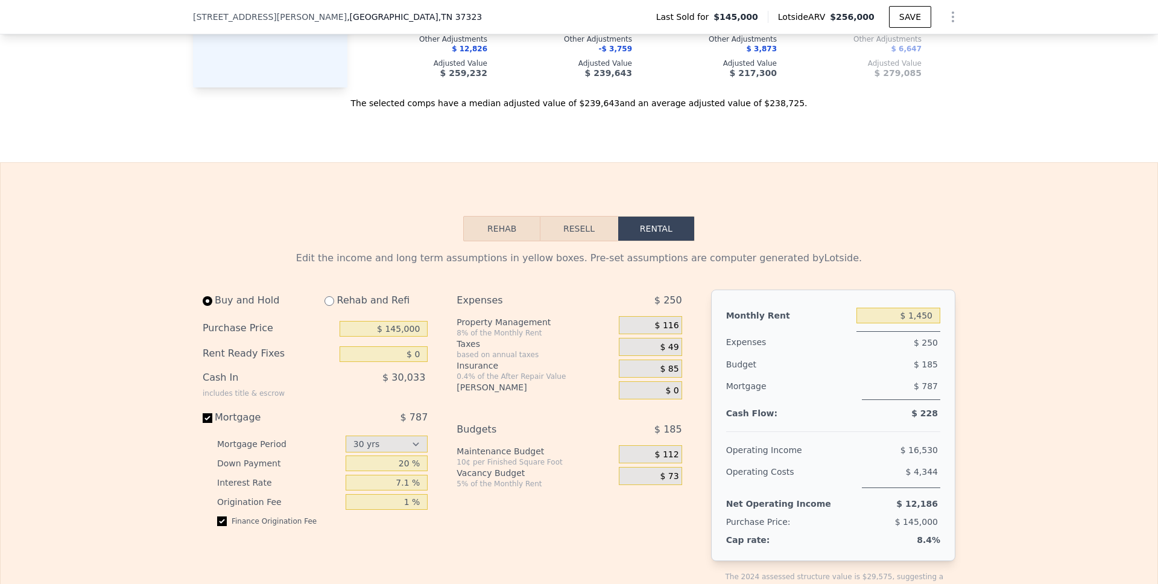
scroll to position [1542, 0]
click at [566, 244] on button "Resell" at bounding box center [578, 230] width 77 height 25
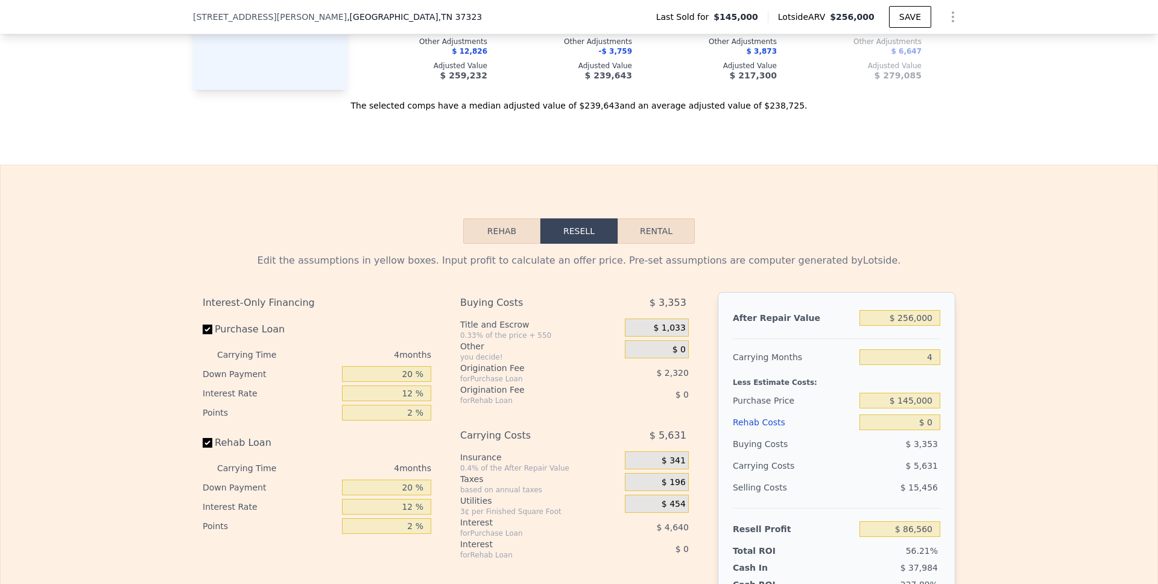
click at [511, 244] on button "Rehab" at bounding box center [501, 230] width 77 height 25
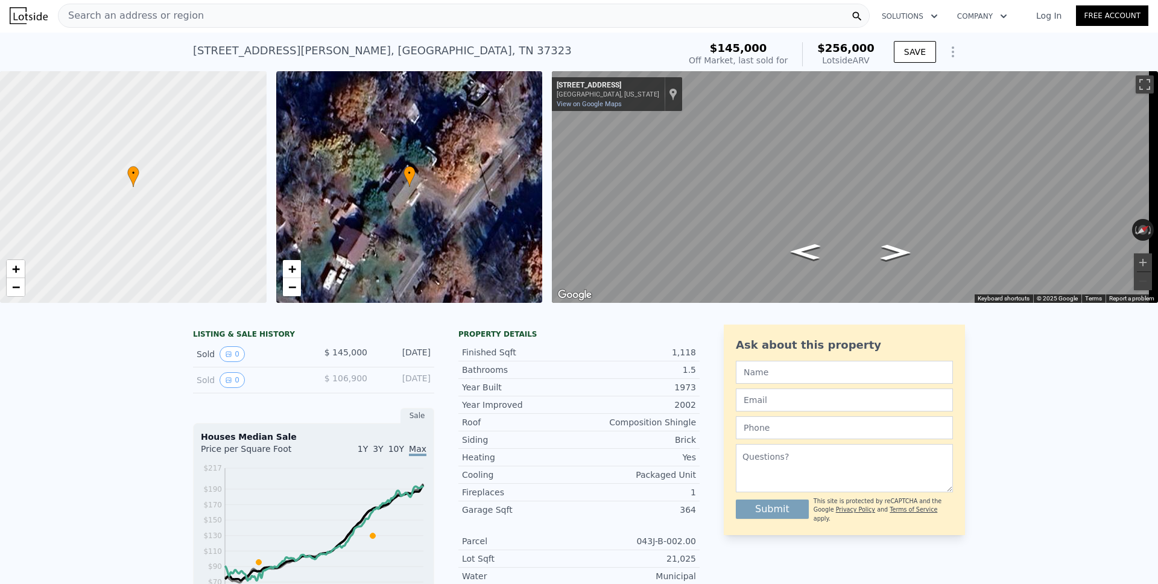
scroll to position [0, 0]
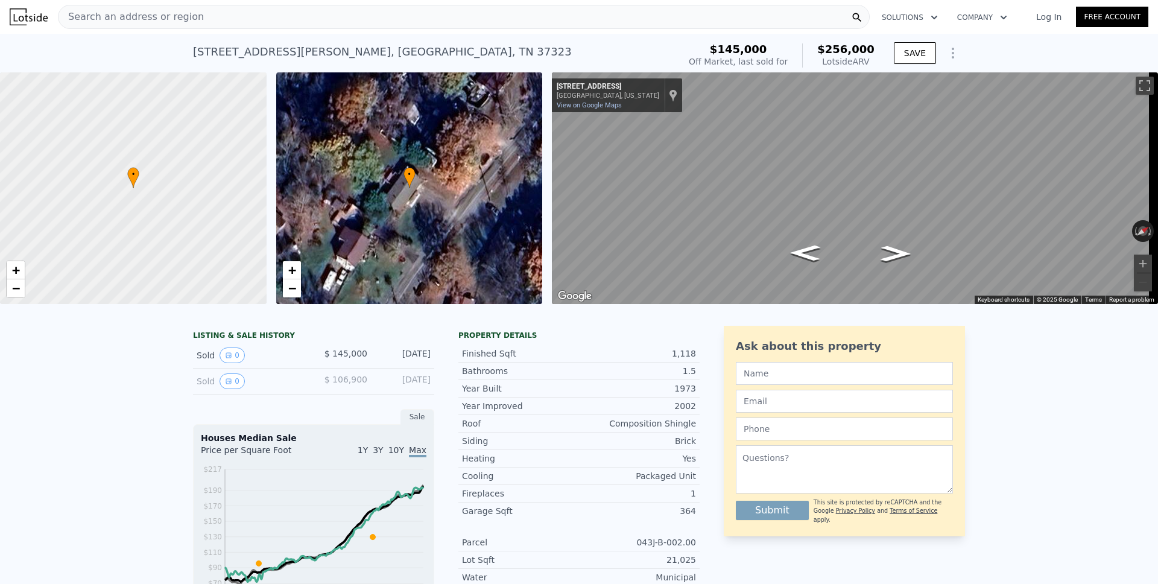
click at [140, 20] on span "Search an address or region" at bounding box center [130, 17] width 145 height 14
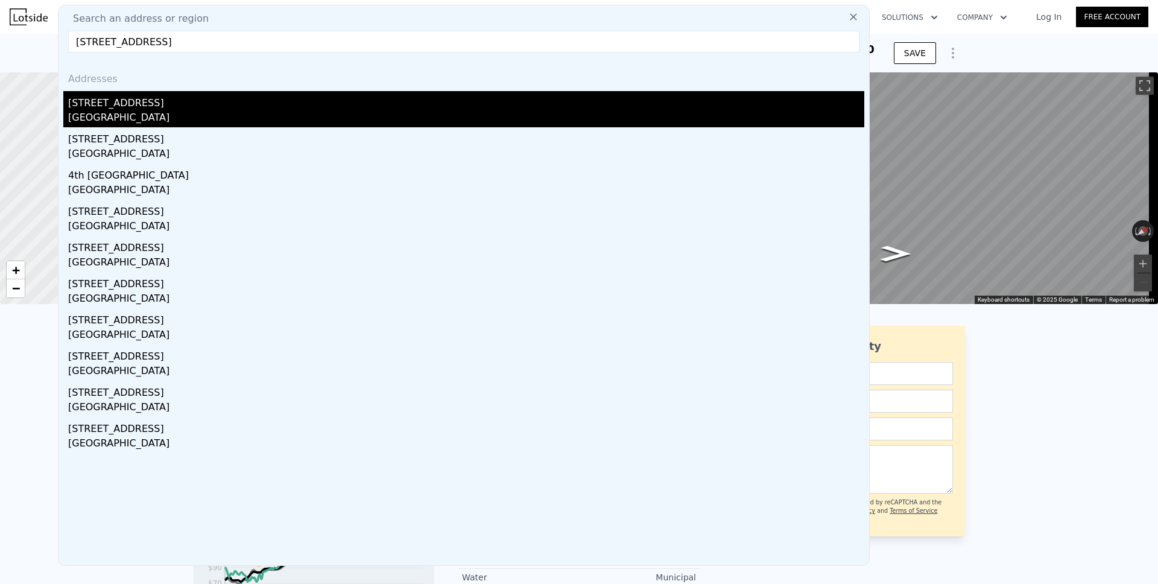
type input "[STREET_ADDRESS]"
click at [103, 110] on div "[GEOGRAPHIC_DATA]" at bounding box center [466, 118] width 796 height 17
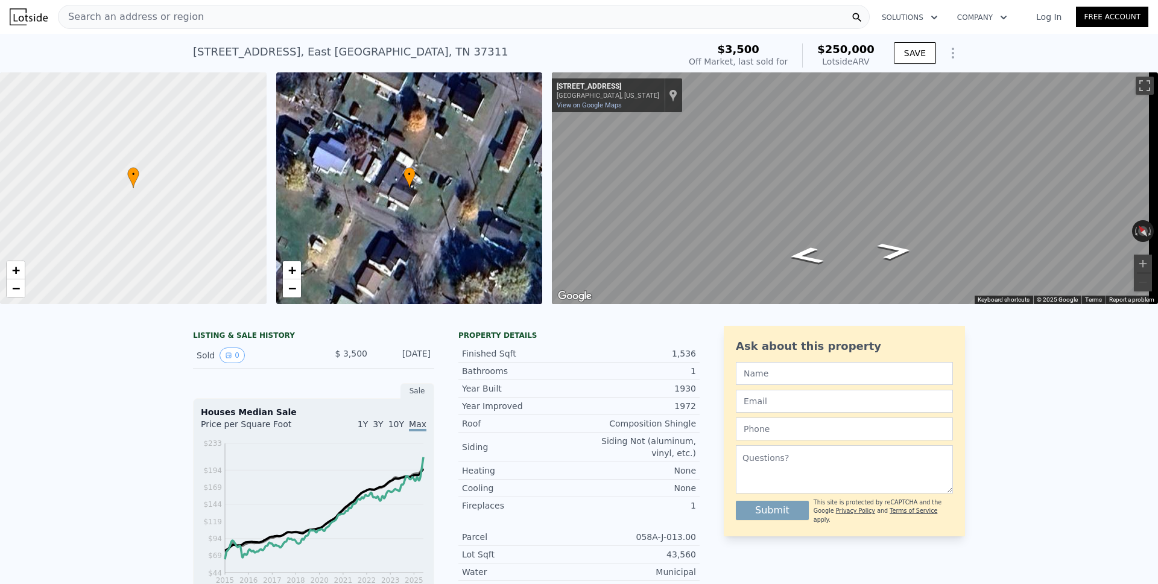
click at [952, 57] on icon "Show Options" at bounding box center [952, 53] width 1 height 10
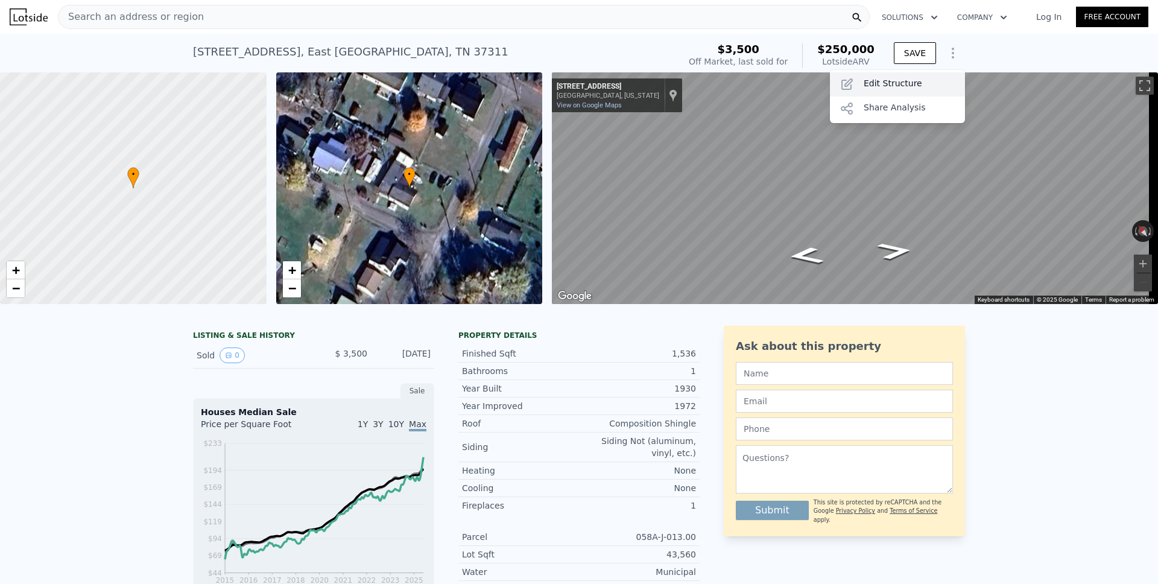
click at [921, 77] on div "Edit Structure" at bounding box center [897, 84] width 135 height 24
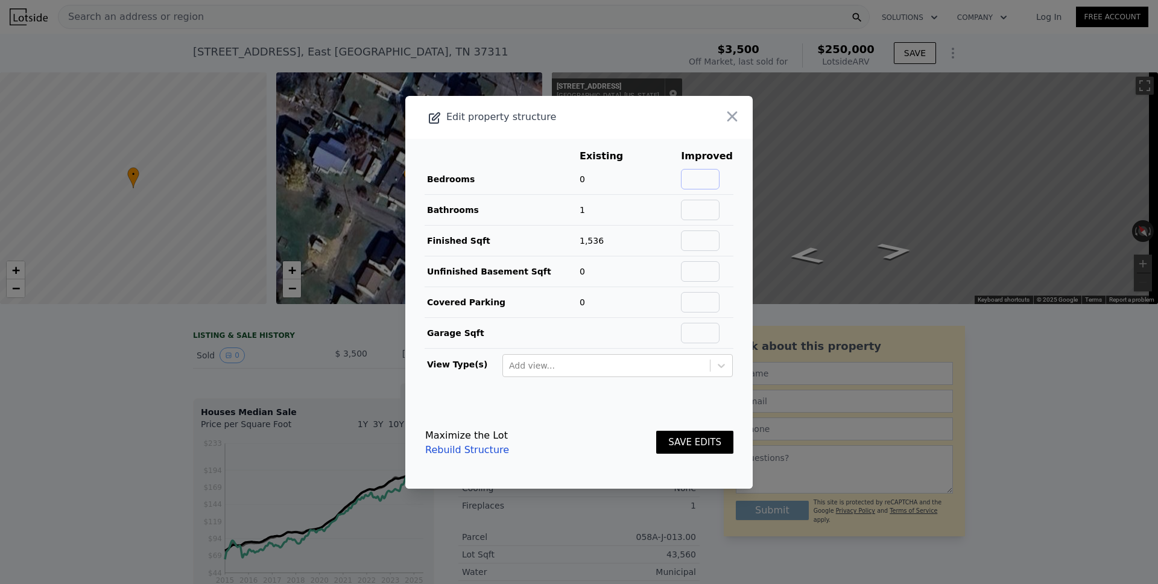
click at [690, 174] on input "text" at bounding box center [700, 179] width 39 height 21
type input "2"
click at [689, 442] on button "SAVE EDITS" at bounding box center [694, 443] width 77 height 24
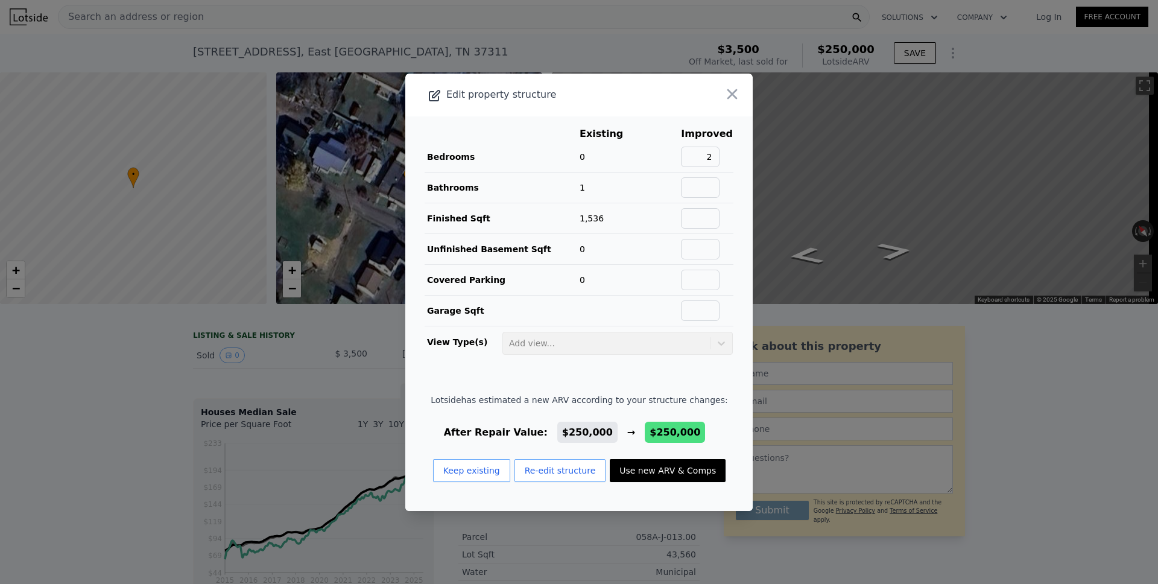
click at [667, 469] on button "Use new ARV & Comps" at bounding box center [668, 470] width 116 height 23
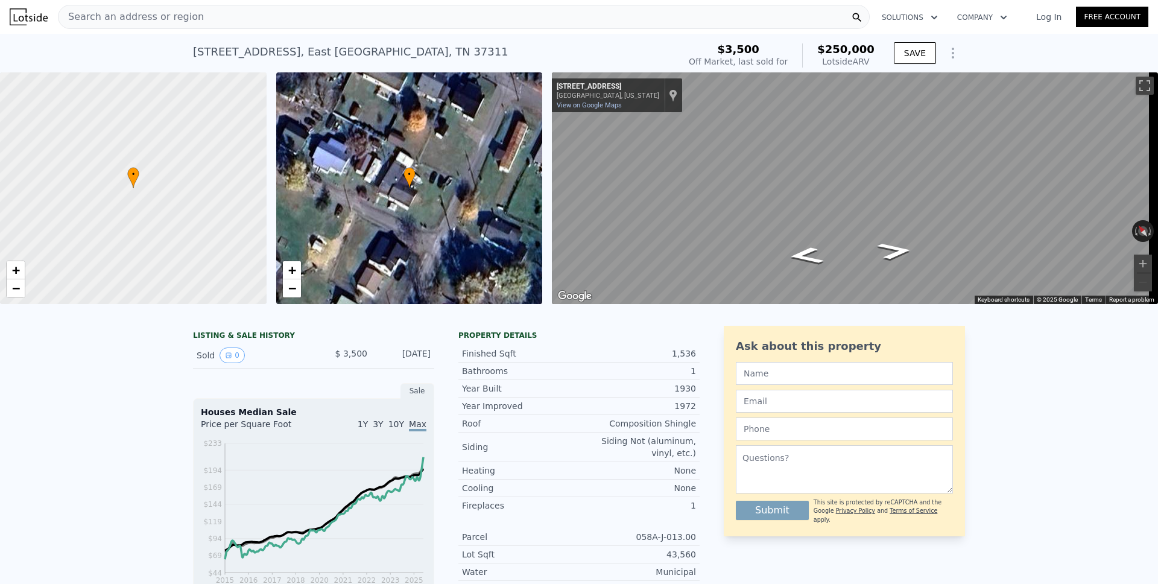
click at [173, 17] on span "Search an address or region" at bounding box center [130, 17] width 145 height 14
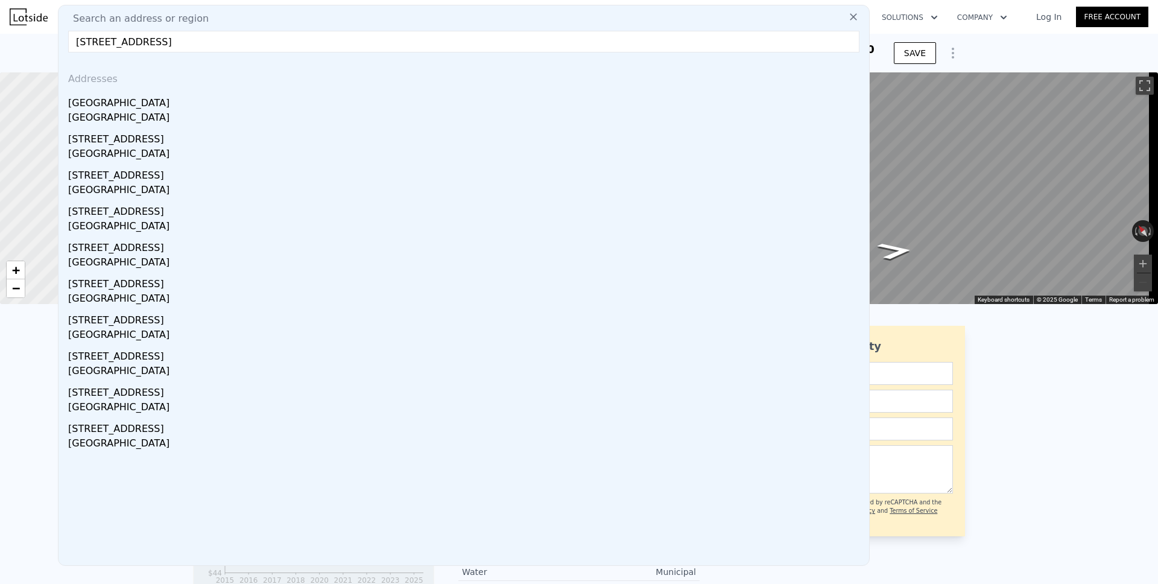
type input "[STREET_ADDRESS]"
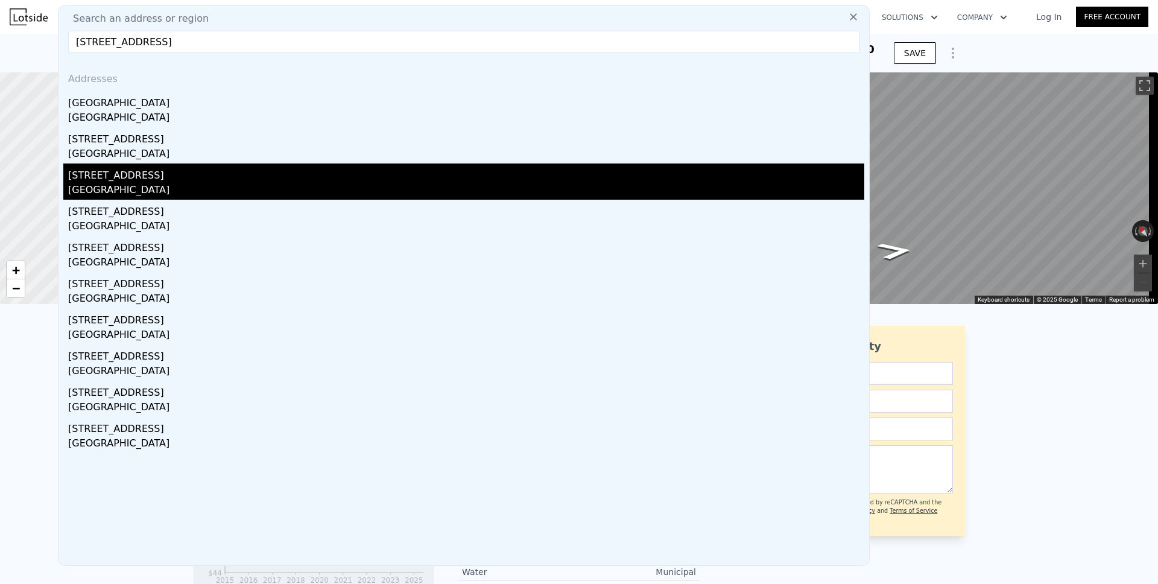
click at [110, 188] on div "[GEOGRAPHIC_DATA]" at bounding box center [466, 191] width 796 height 17
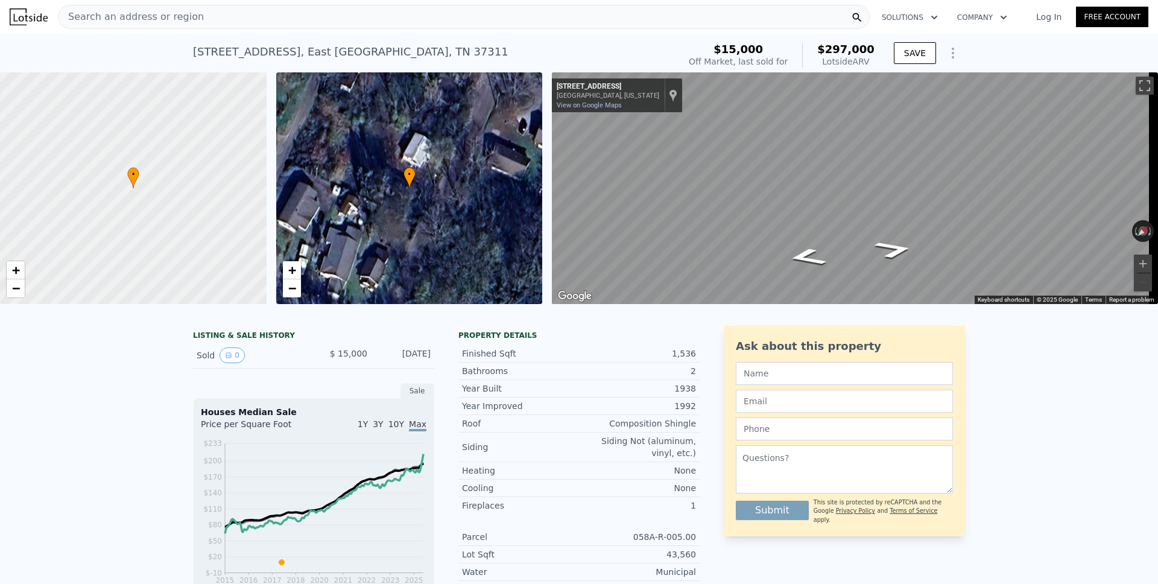
click at [147, 22] on span "Search an address or region" at bounding box center [130, 17] width 145 height 14
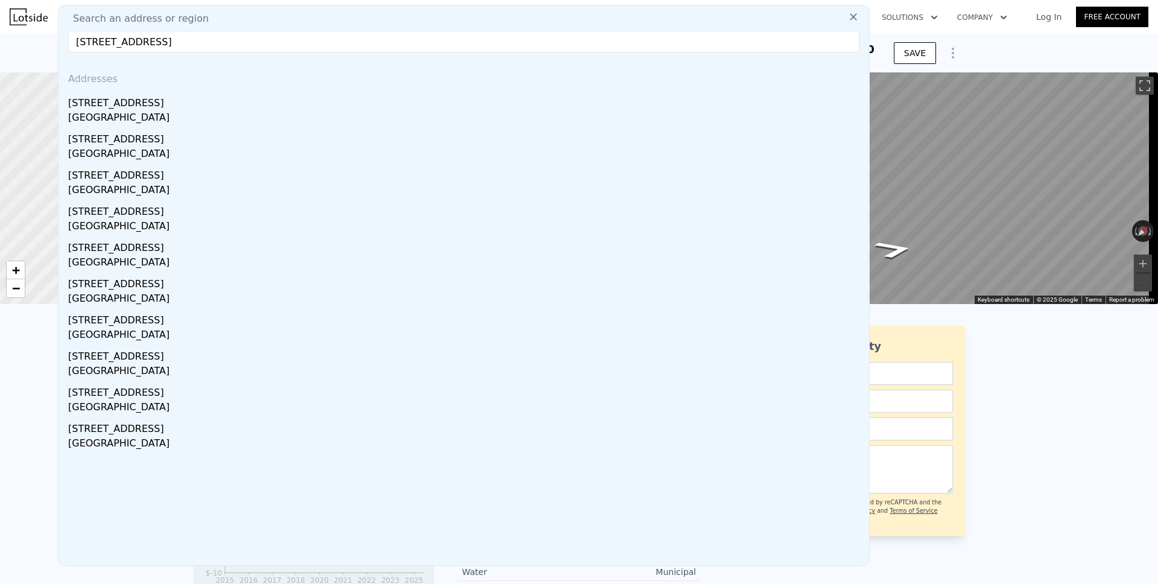
drag, startPoint x: 144, startPoint y: 46, endPoint x: 180, endPoint y: 44, distance: 36.3
click at [180, 44] on input "[STREET_ADDRESS]" at bounding box center [463, 42] width 791 height 22
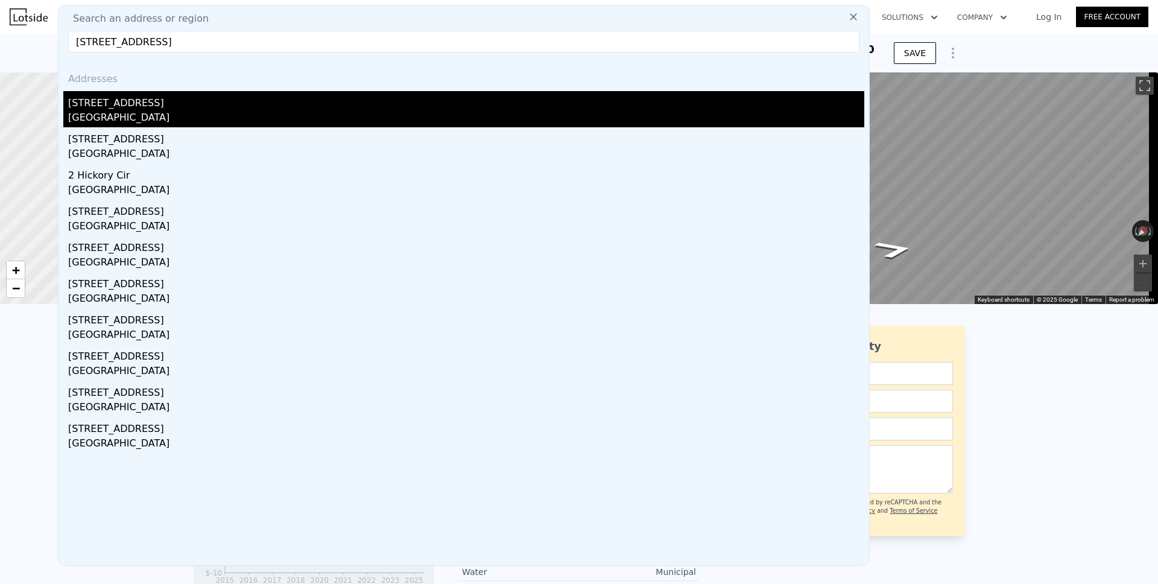
type input "[STREET_ADDRESS]"
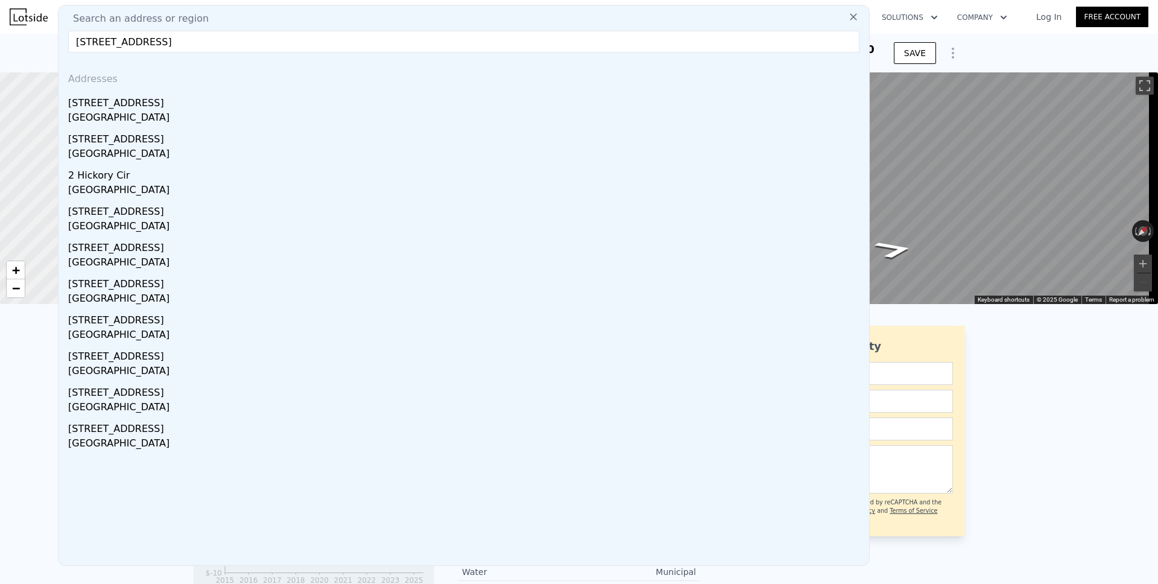
click at [104, 103] on div "[STREET_ADDRESS]" at bounding box center [466, 100] width 796 height 19
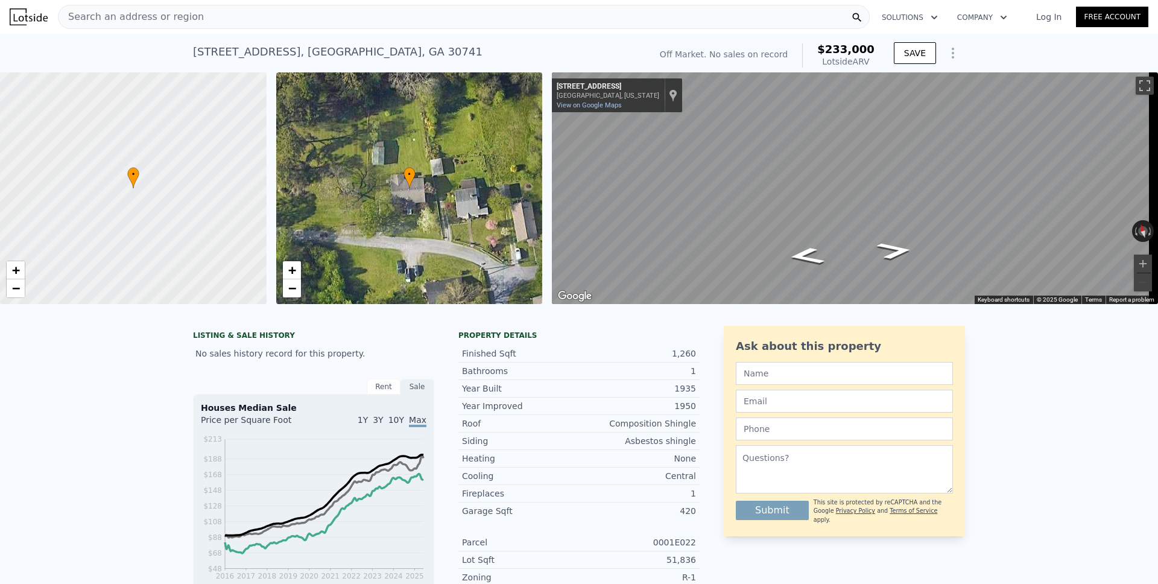
click at [162, 14] on span "Search an address or region" at bounding box center [130, 17] width 145 height 14
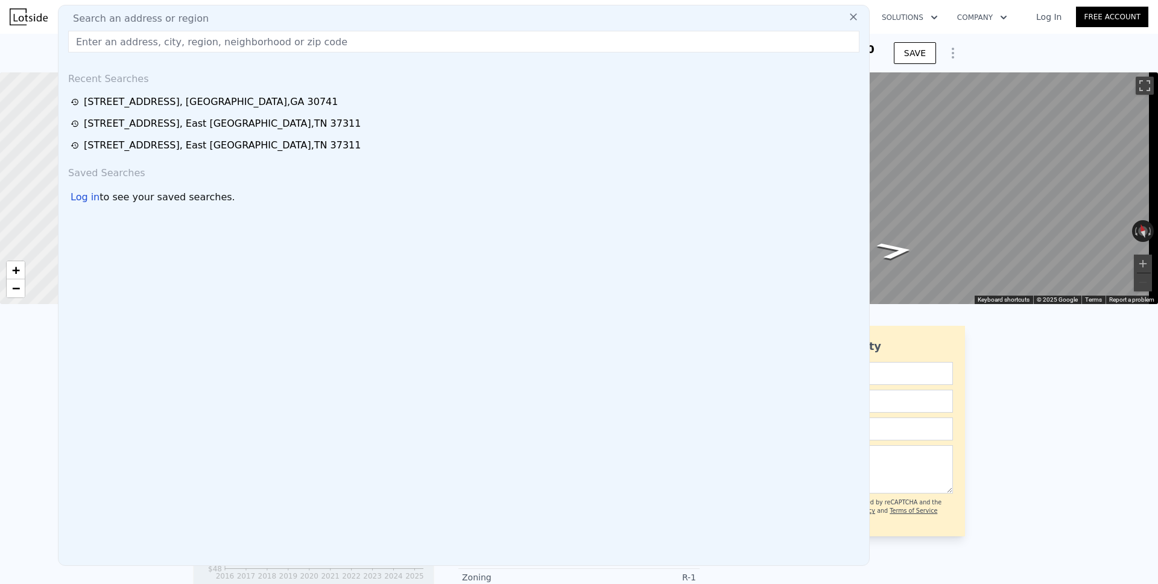
click at [147, 19] on span "Search an address or region" at bounding box center [135, 18] width 145 height 14
click at [139, 39] on input "text" at bounding box center [463, 42] width 791 height 22
paste input "[STREET_ADDRESS][PERSON_NAME]"
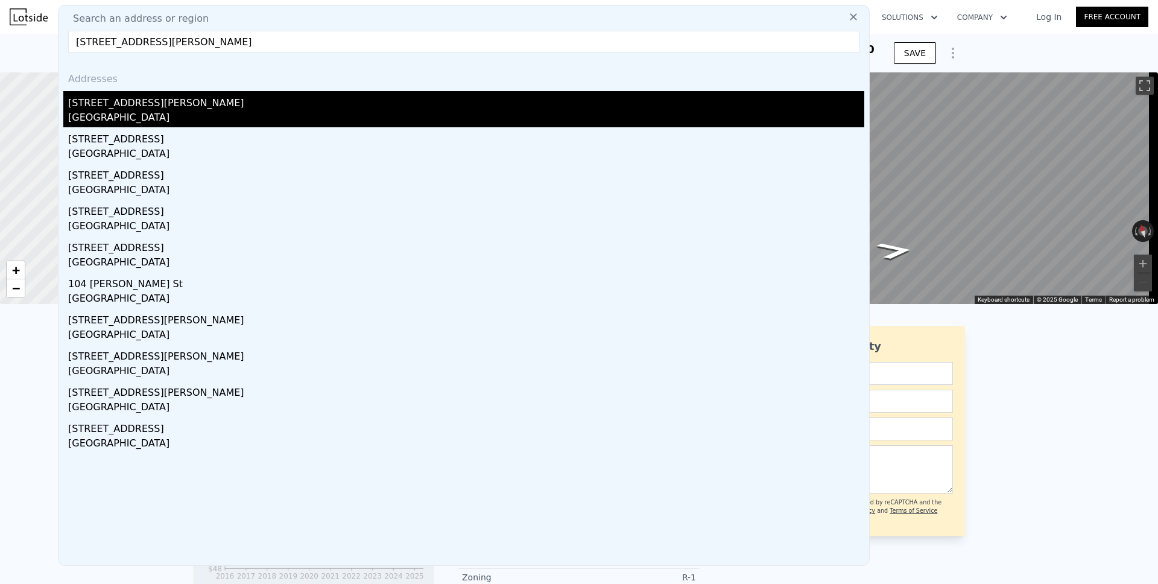
type input "[STREET_ADDRESS][PERSON_NAME]"
click at [116, 110] on div "[GEOGRAPHIC_DATA]" at bounding box center [466, 118] width 796 height 17
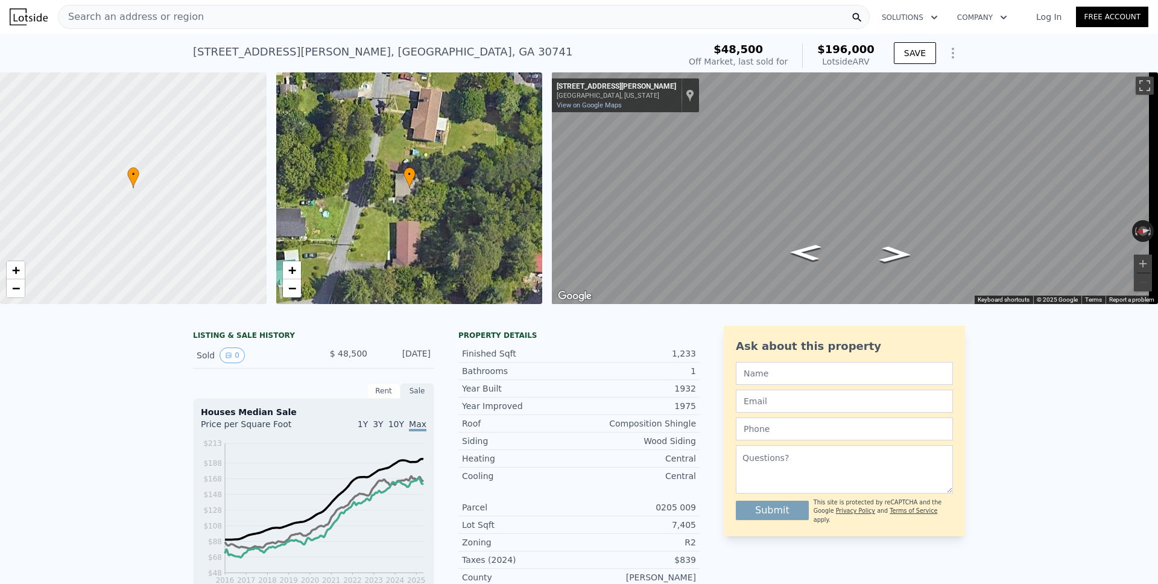
click at [945, 55] on icon "Show Options" at bounding box center [952, 53] width 14 height 14
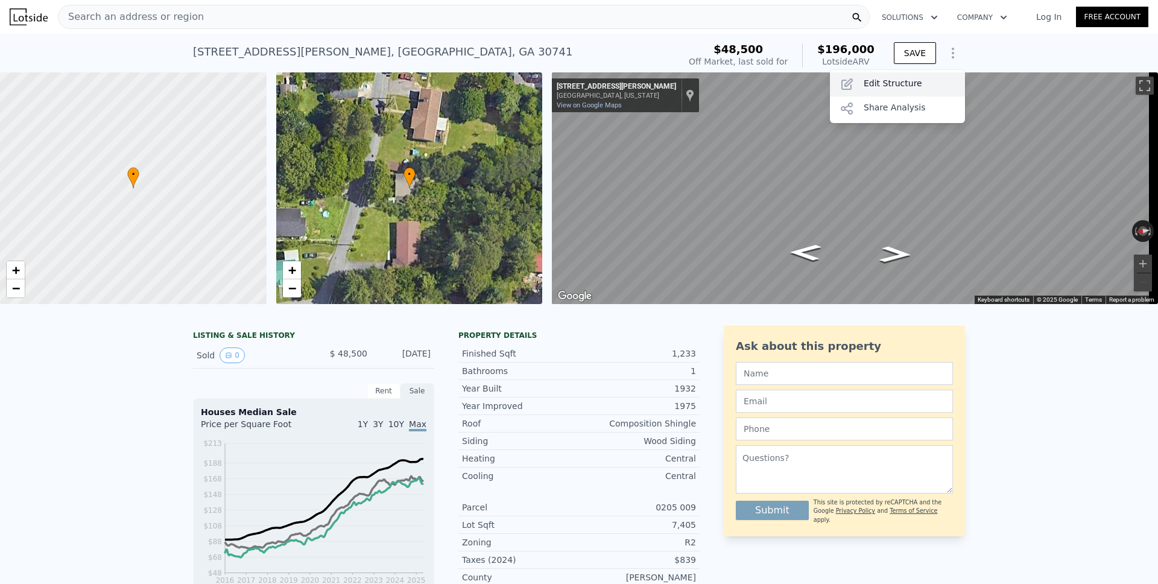
click at [912, 83] on div "Edit Structure" at bounding box center [897, 84] width 135 height 24
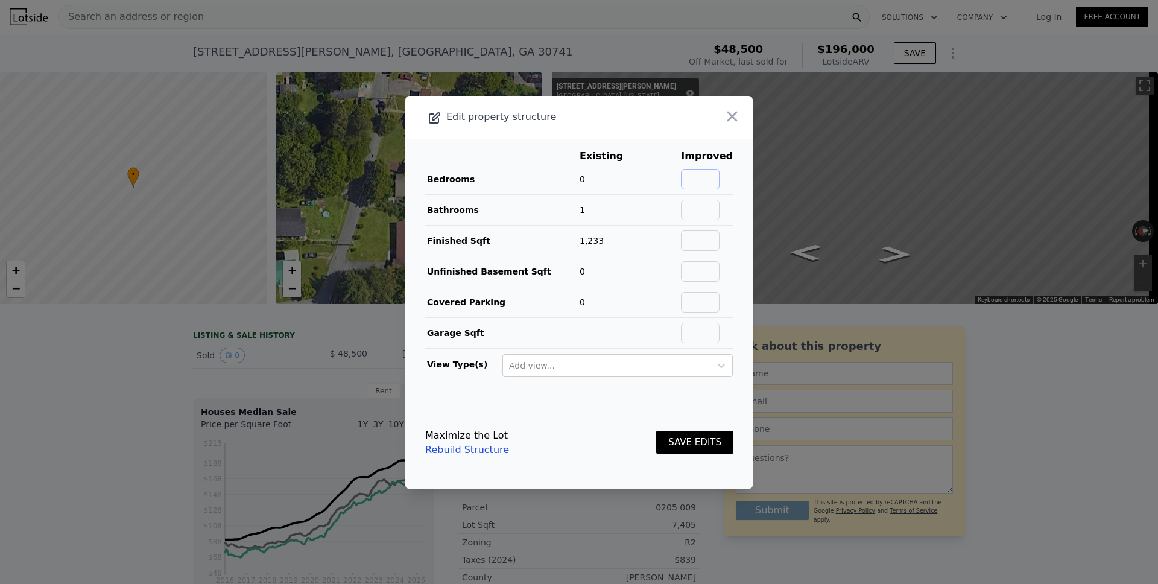
click at [708, 181] on input "text" at bounding box center [700, 179] width 39 height 21
type input "3"
click at [690, 215] on input "text" at bounding box center [700, 210] width 39 height 21
type input "2"
click at [674, 446] on button "SAVE EDITS" at bounding box center [694, 443] width 77 height 24
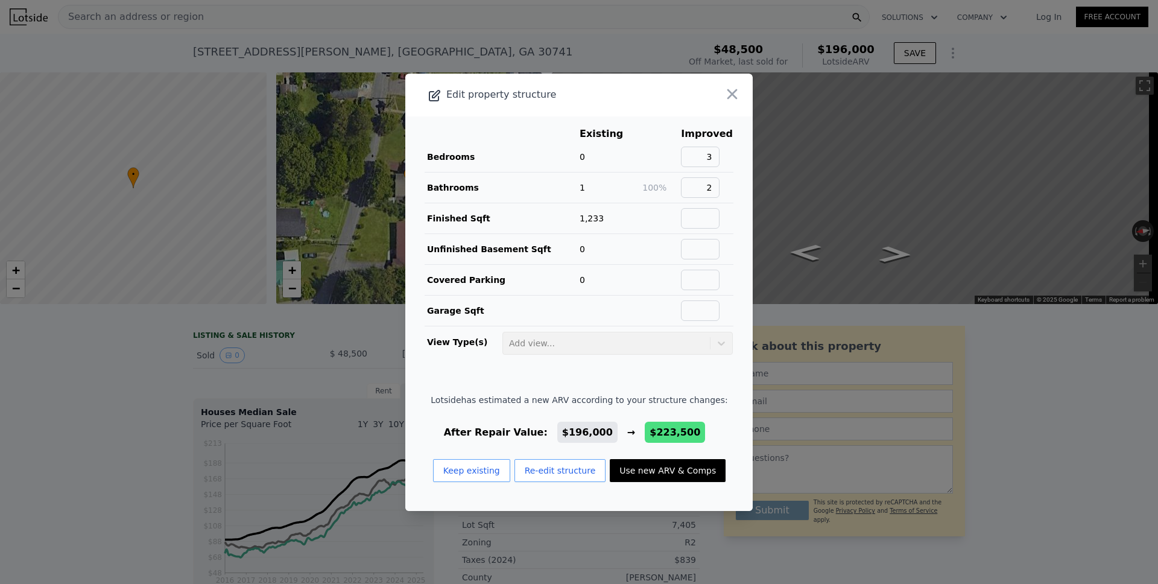
drag, startPoint x: 642, startPoint y: 465, endPoint x: 643, endPoint y: 359, distance: 106.7
click at [642, 465] on button "Use new ARV & Comps" at bounding box center [668, 470] width 116 height 23
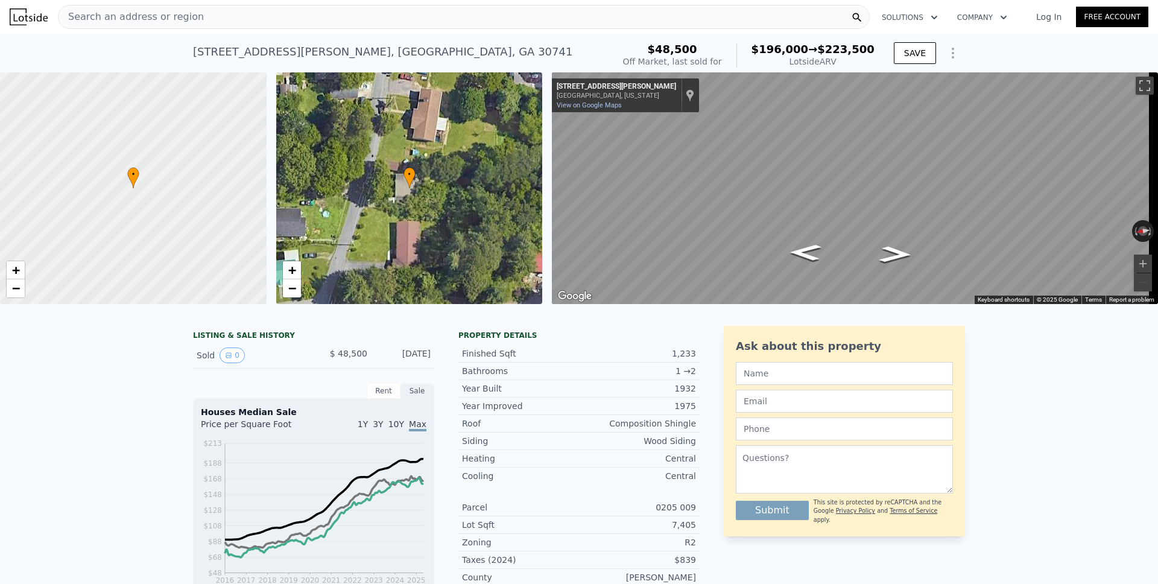
type input "3"
type input "992"
type input "5662.8"
checkbox input "true"
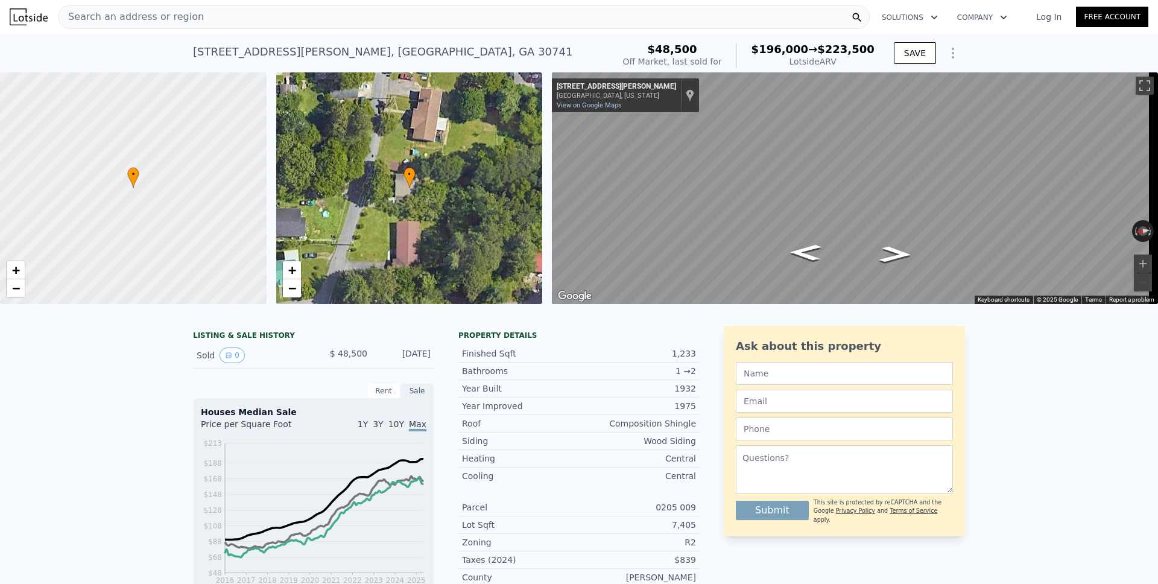
type input "$ 223,500"
type input "$ 157,570"
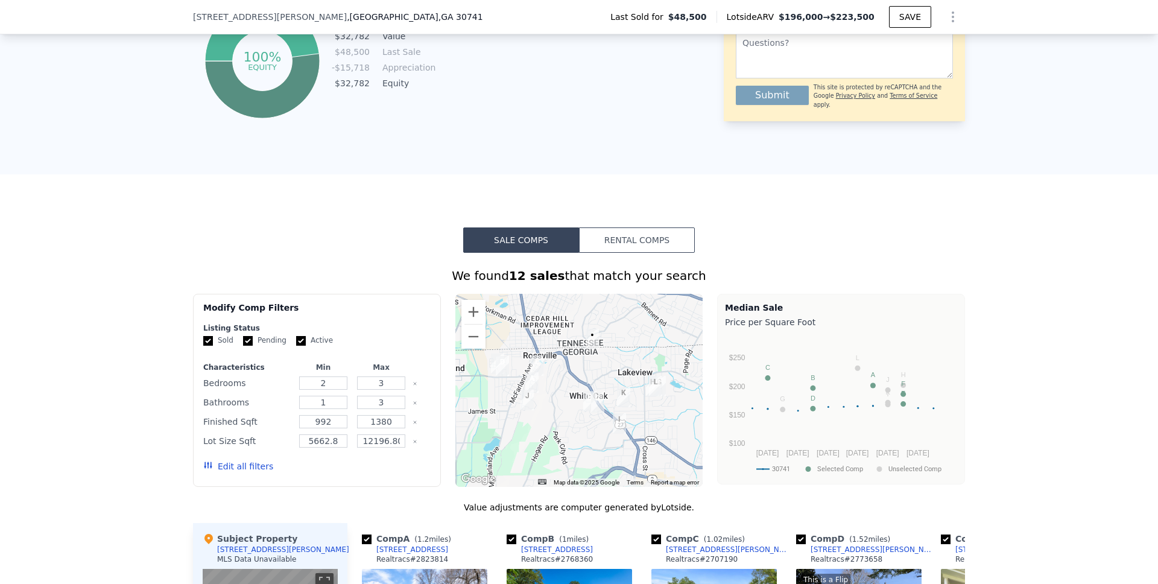
scroll to position [347, 0]
